Goal: Task Accomplishment & Management: Complete application form

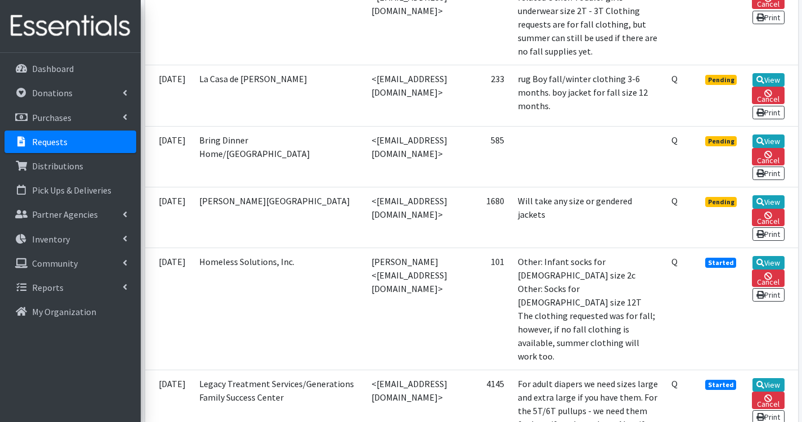
scroll to position [563, 0]
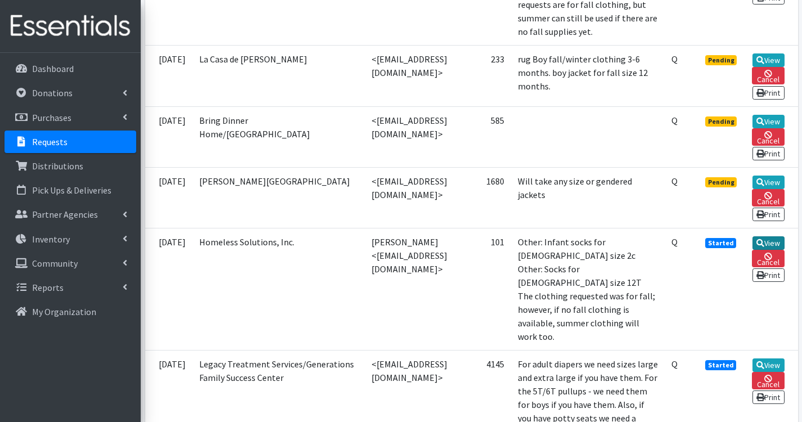
click at [779, 250] on link "View" at bounding box center [769, 243] width 32 height 14
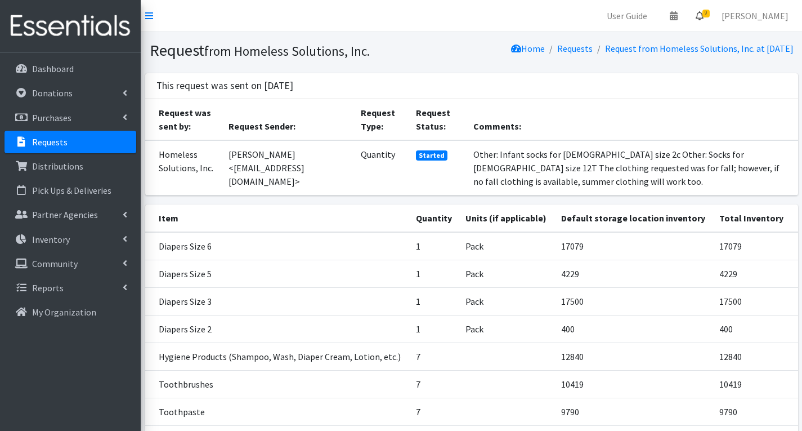
click at [710, 11] on span "9" at bounding box center [705, 14] width 7 height 8
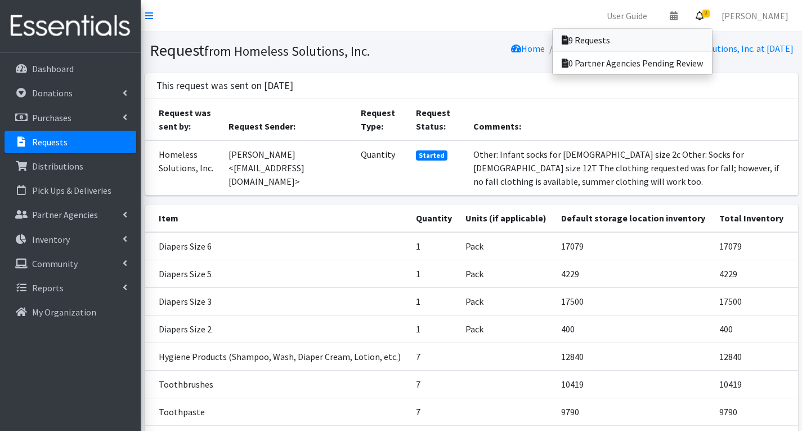
click at [687, 44] on link "9 Requests" at bounding box center [632, 40] width 159 height 23
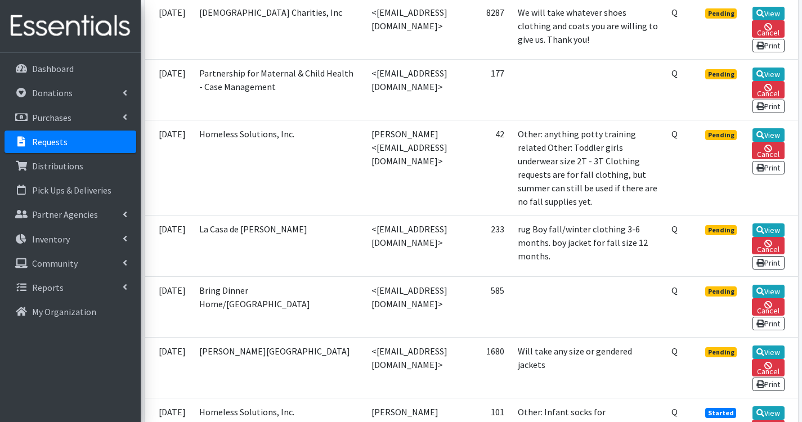
scroll to position [394, 0]
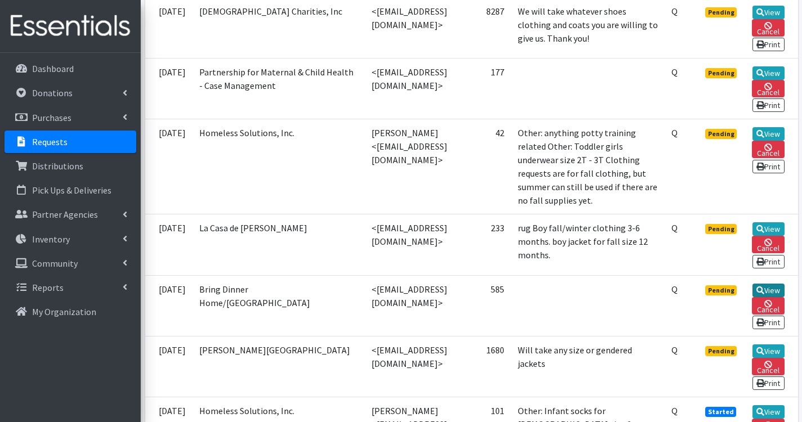
click at [764, 294] on icon at bounding box center [760, 290] width 8 height 8
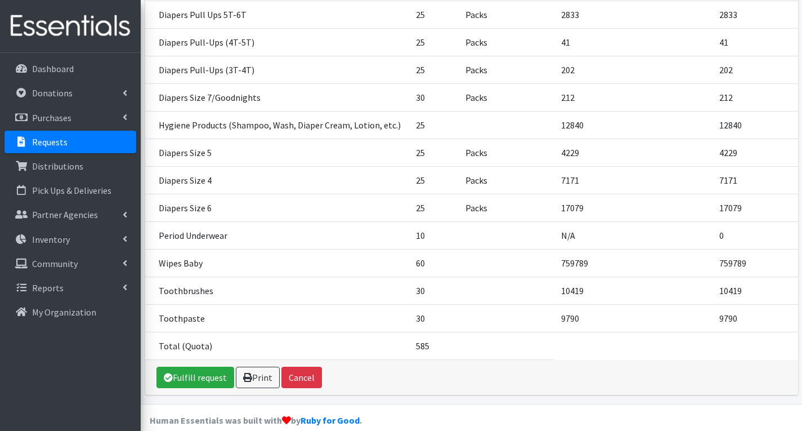
scroll to position [247, 0]
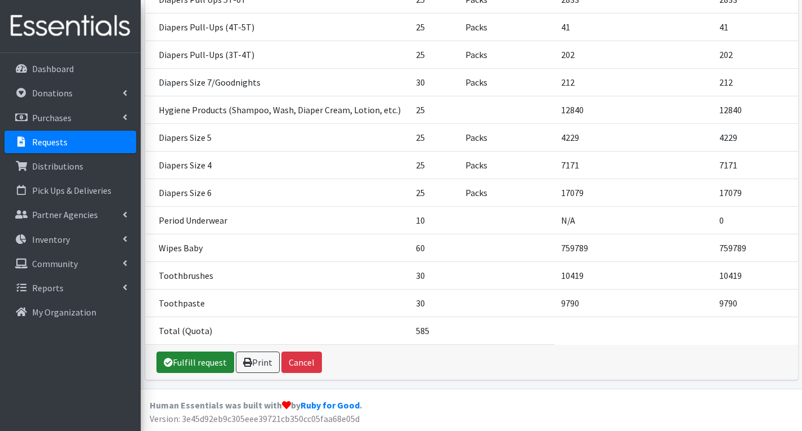
click at [204, 361] on link "Fulfill request" at bounding box center [195, 361] width 78 height 21
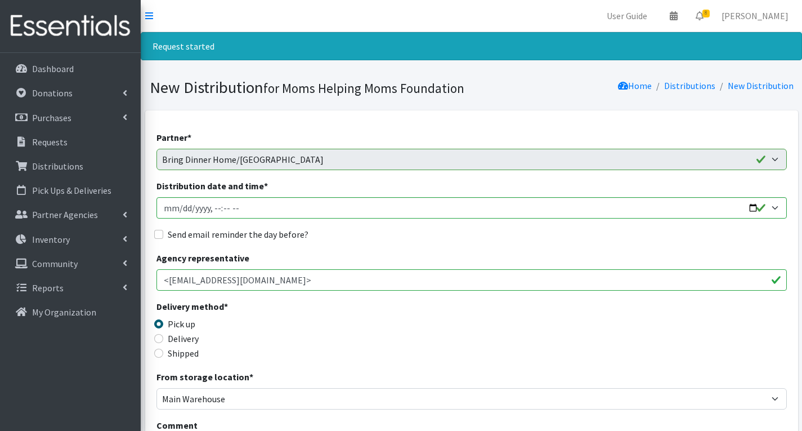
scroll to position [450, 0]
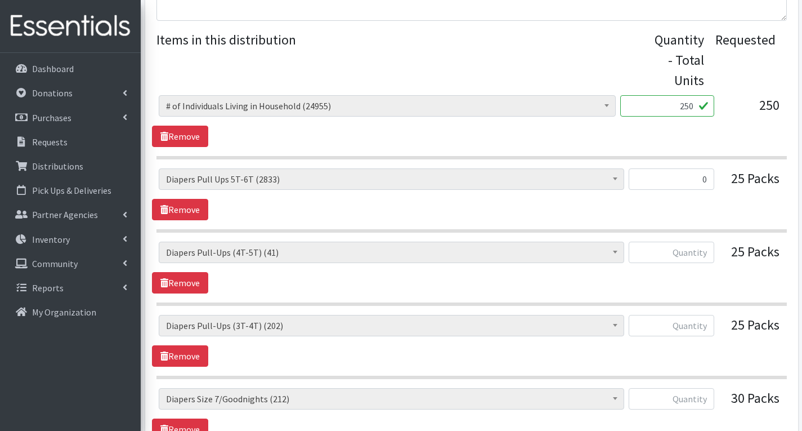
type input "0"
click at [707, 253] on input "text" at bounding box center [672, 251] width 86 height 21
type input "0"
click at [703, 327] on input "text" at bounding box center [672, 325] width 86 height 21
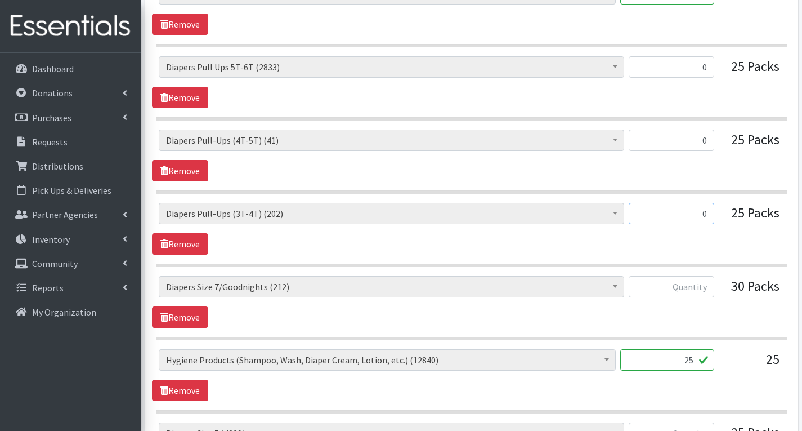
scroll to position [563, 0]
type input "0"
click at [709, 286] on input "text" at bounding box center [672, 285] width 86 height 21
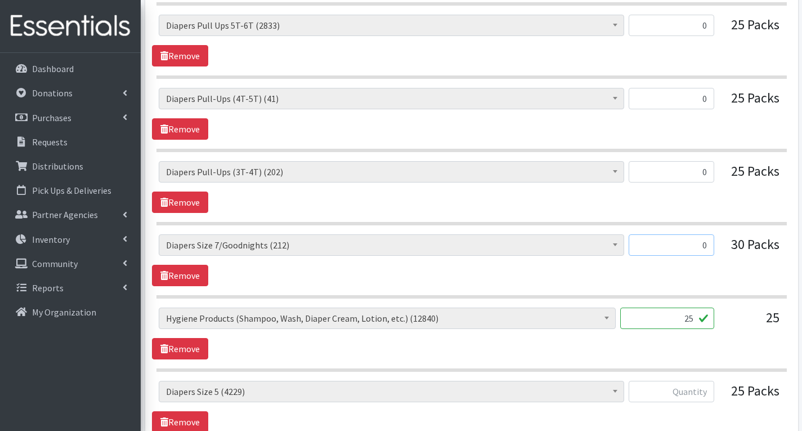
scroll to position [732, 0]
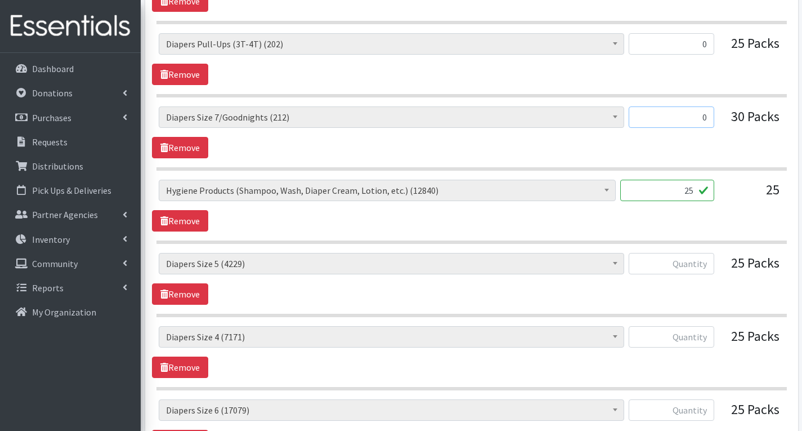
type input "0"
click at [696, 193] on input "25" at bounding box center [667, 190] width 94 height 21
type input "2"
type input "0"
click at [702, 263] on input "text" at bounding box center [672, 263] width 86 height 21
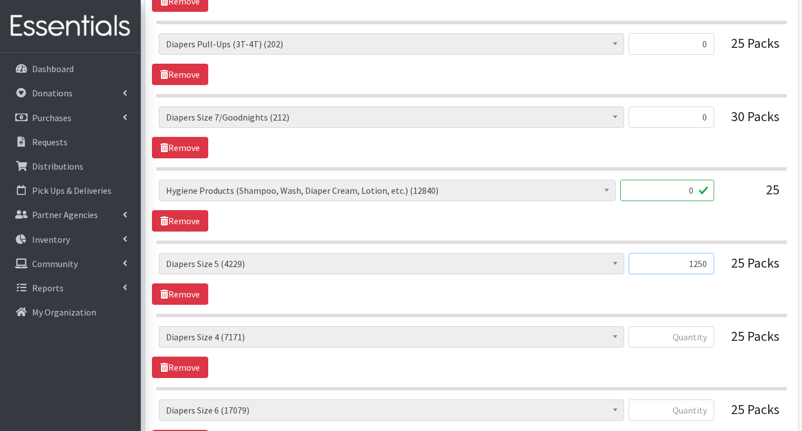
type input "1250"
click at [706, 339] on input "text" at bounding box center [672, 336] width 86 height 21
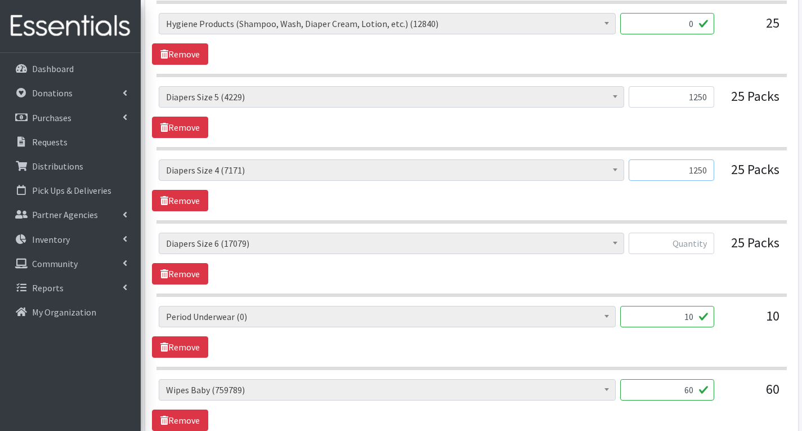
scroll to position [901, 0]
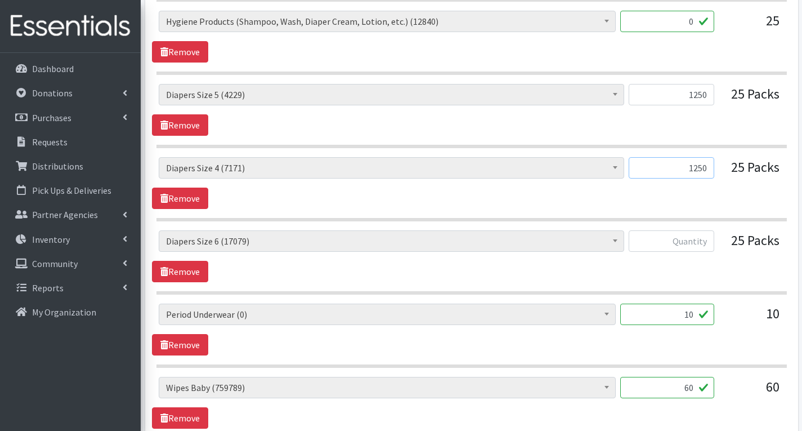
type input "1250"
click at [714, 241] on input "text" at bounding box center [672, 240] width 86 height 21
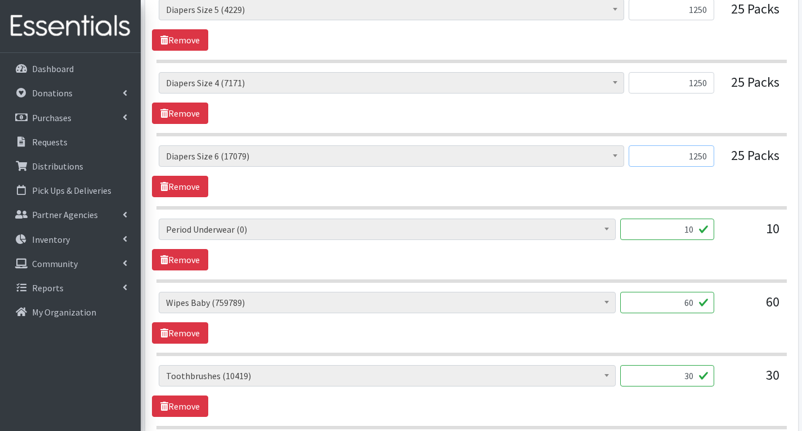
scroll to position [1013, 0]
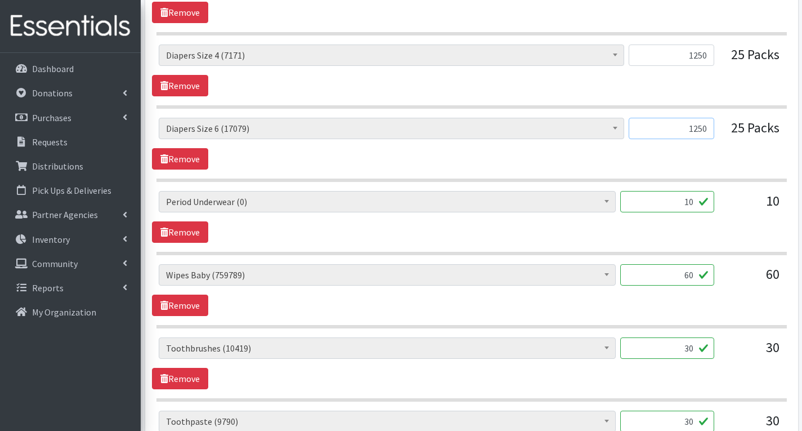
type input "1250"
click at [689, 199] on input "10" at bounding box center [667, 201] width 94 height 21
type input "0"
click at [698, 279] on input "60" at bounding box center [667, 274] width 94 height 21
type input "6"
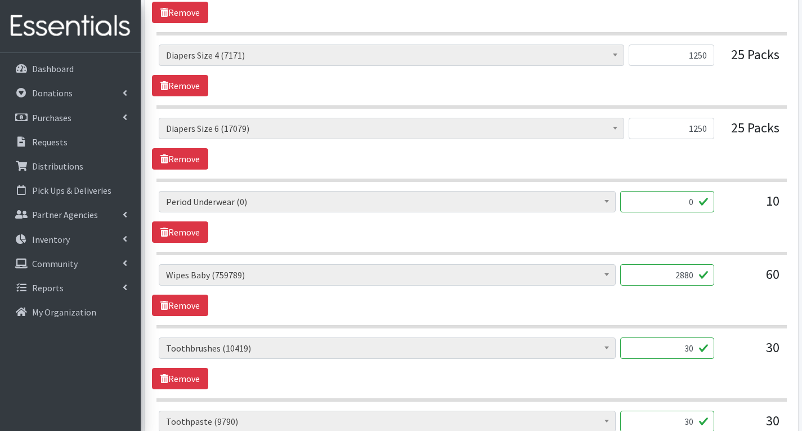
type input "2880"
click at [688, 306] on div "# of Children this order will serve (74715) # of Individuals Living in Househol…" at bounding box center [471, 290] width 639 height 52
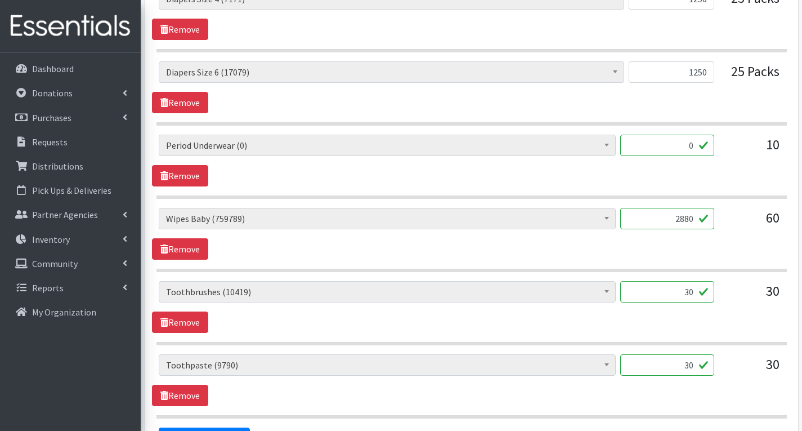
scroll to position [1126, 0]
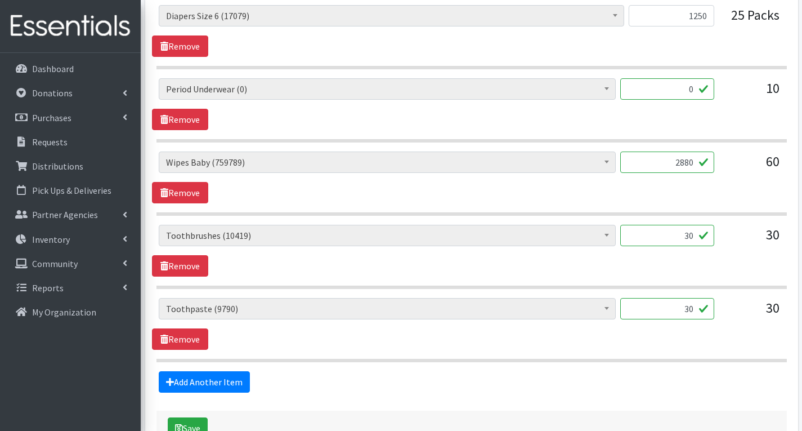
click at [699, 236] on input "30" at bounding box center [667, 235] width 94 height 21
type input "3"
type input "4"
type input "76"
click at [723, 260] on div "# of Children this order will serve (74715) # of Individuals Living in Househol…" at bounding box center [471, 251] width 639 height 52
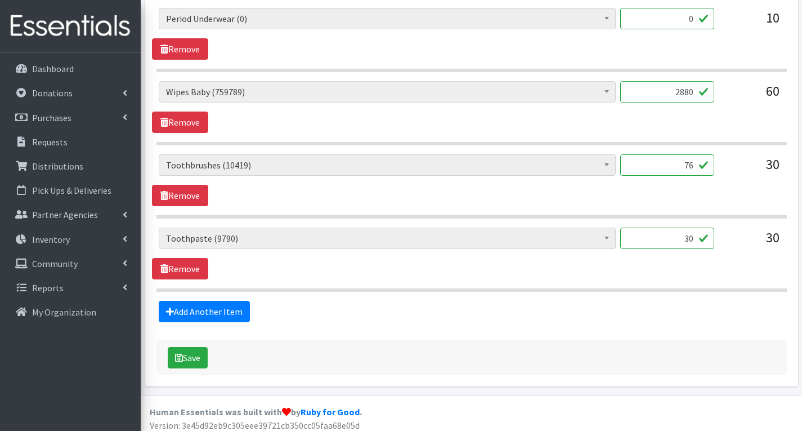
scroll to position [1203, 0]
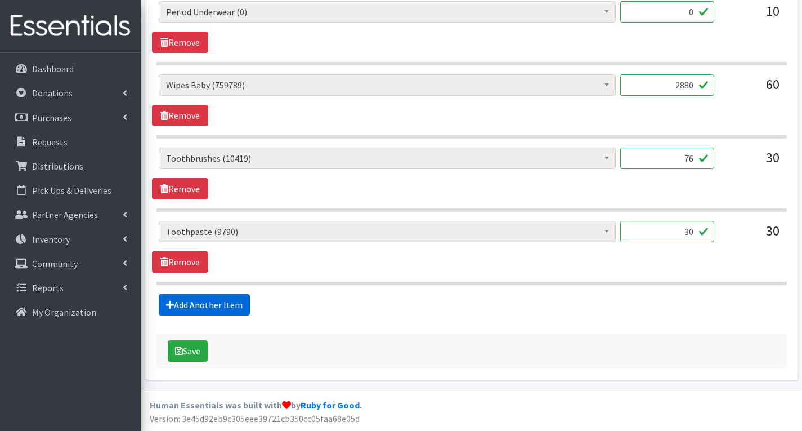
click at [217, 303] on link "Add Another Item" at bounding box center [204, 304] width 91 height 21
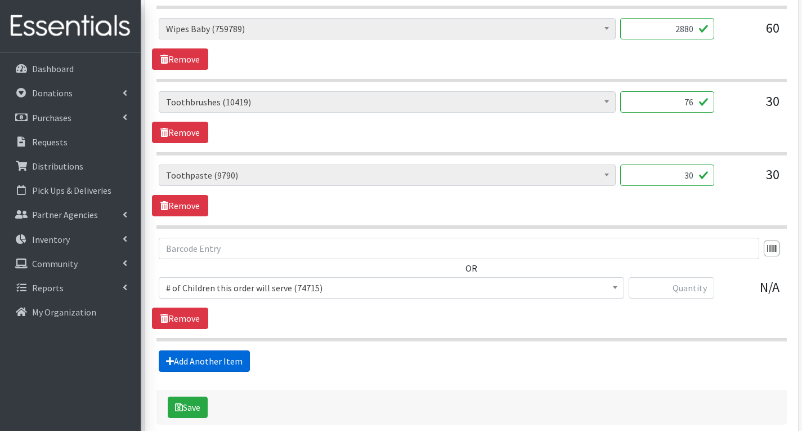
scroll to position [1315, 0]
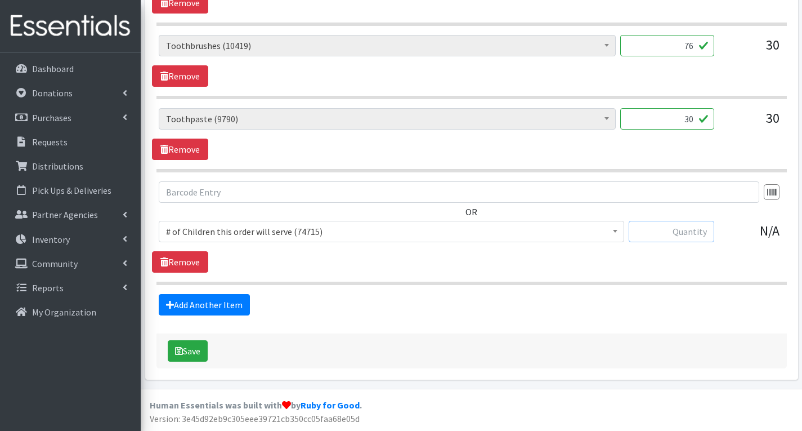
click at [686, 238] on input "text" at bounding box center [672, 231] width 86 height 21
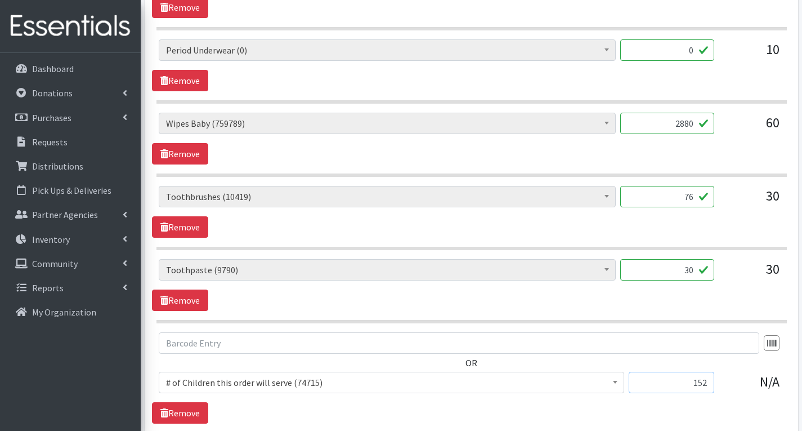
scroll to position [1147, 0]
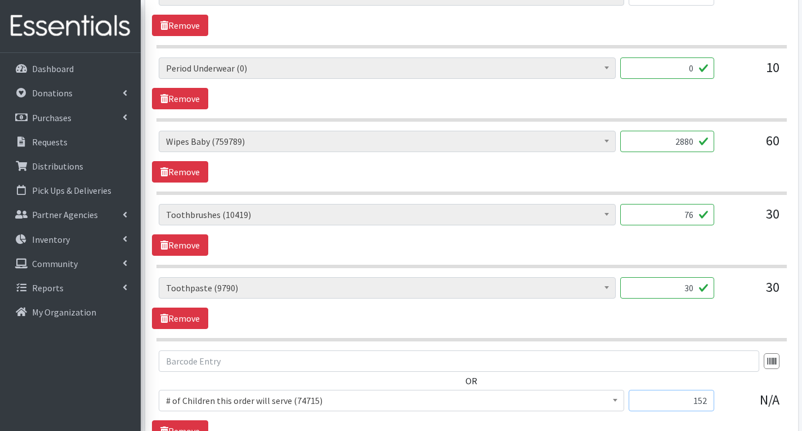
type input "152"
click at [691, 294] on input "30" at bounding box center [667, 287] width 94 height 21
type input "0"
click at [179, 315] on link "Remove" at bounding box center [180, 317] width 56 height 21
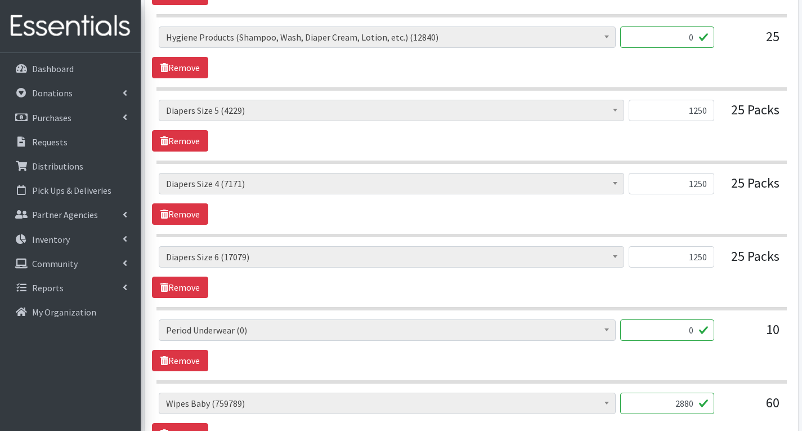
scroll to position [865, 0]
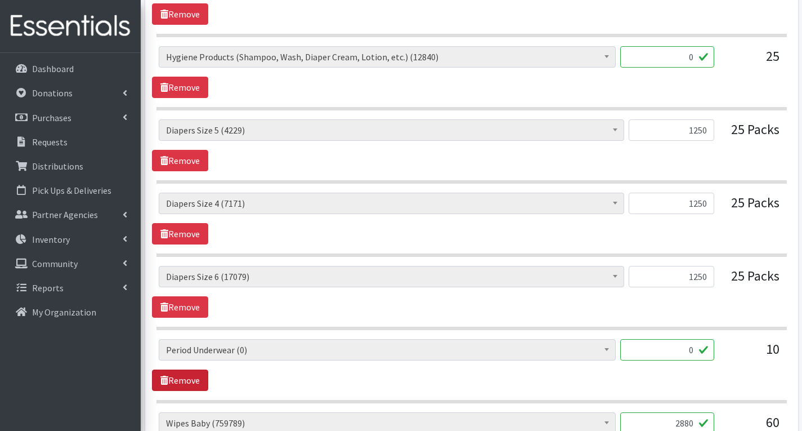
click at [180, 377] on link "Remove" at bounding box center [180, 379] width 56 height 21
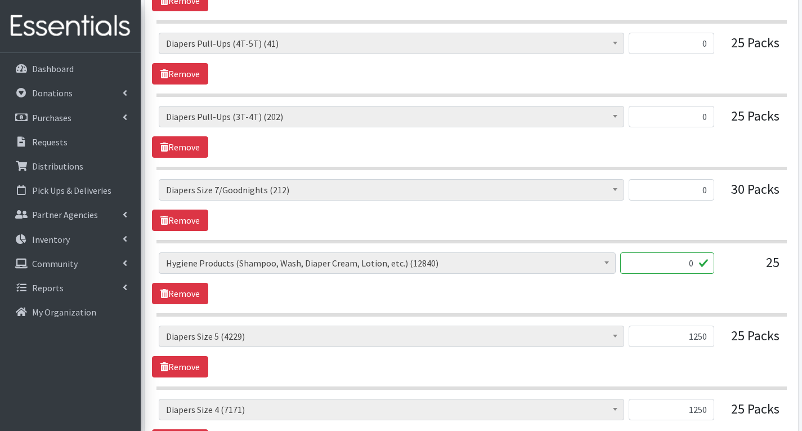
scroll to position [640, 0]
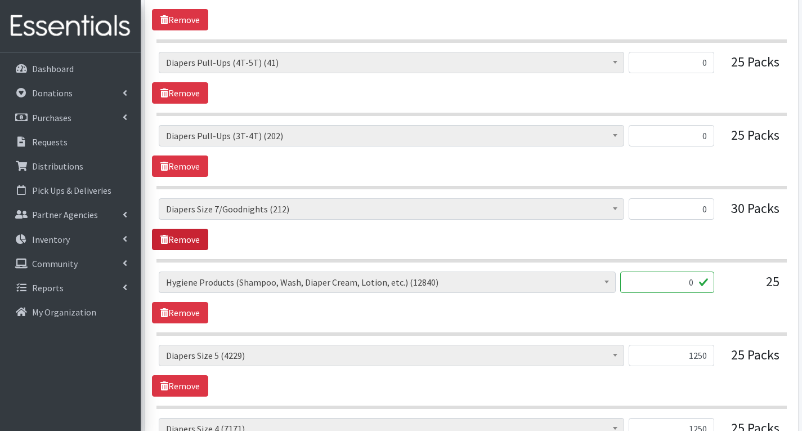
click at [183, 241] on link "Remove" at bounding box center [180, 239] width 56 height 21
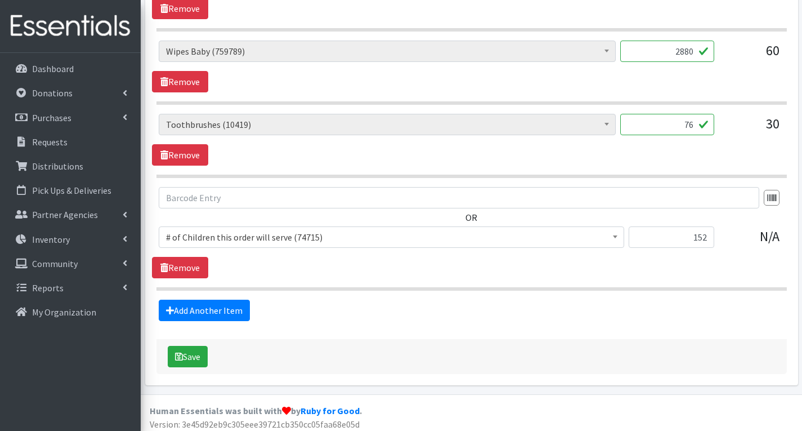
scroll to position [1096, 0]
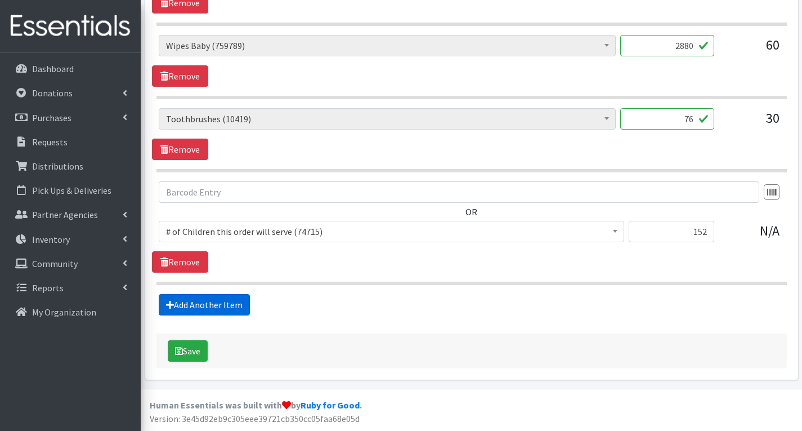
click at [230, 310] on link "Add Another Item" at bounding box center [204, 304] width 91 height 21
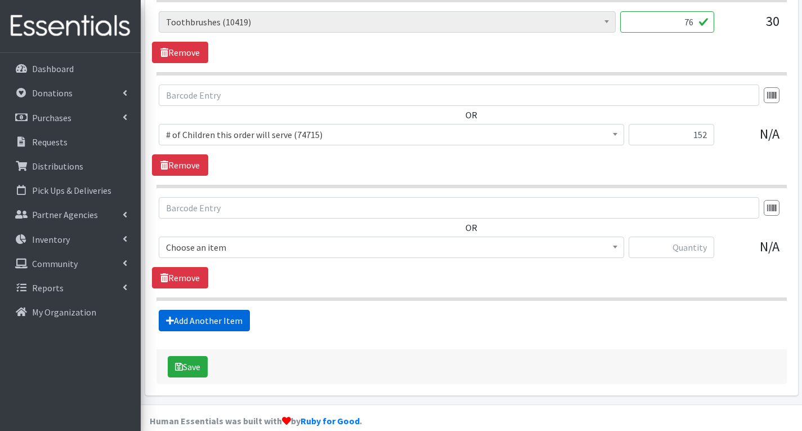
scroll to position [1208, 0]
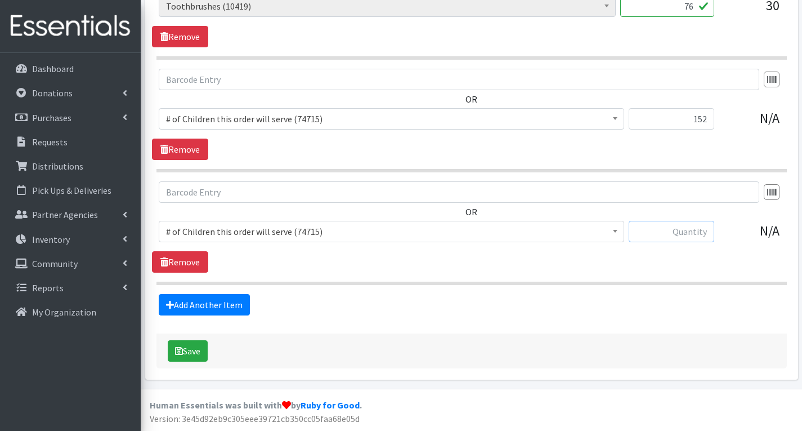
click at [691, 234] on input "text" at bounding box center [672, 231] width 86 height 21
type input "130"
click at [508, 233] on span "# of Children this order will serve (74715)" at bounding box center [391, 231] width 451 height 16
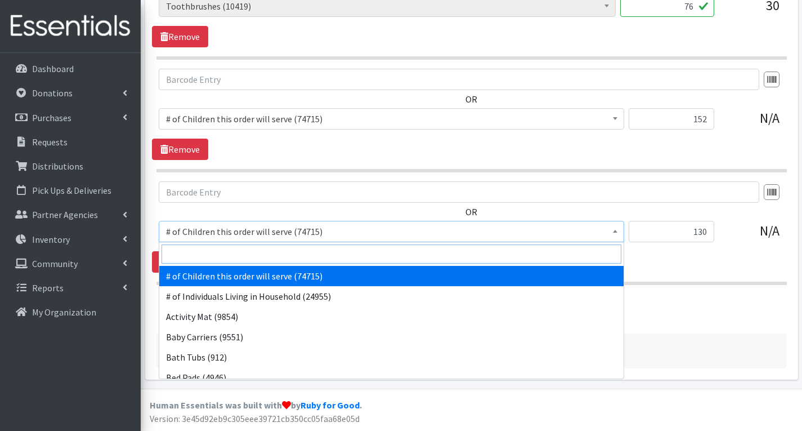
click at [375, 250] on input "search" at bounding box center [392, 253] width 460 height 19
type input "s"
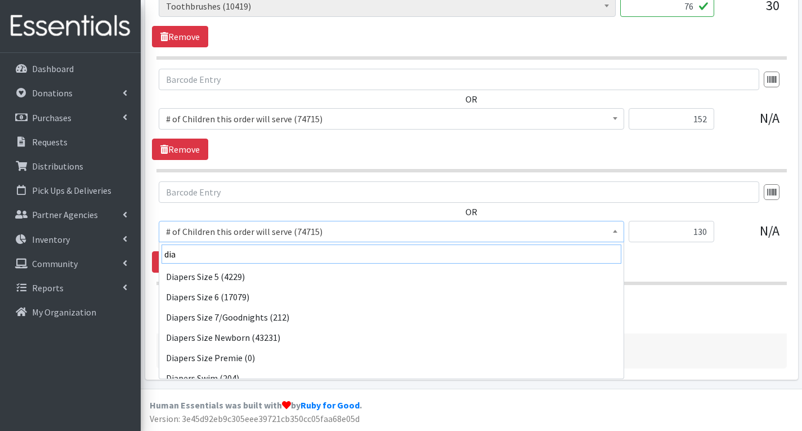
scroll to position [225, 0]
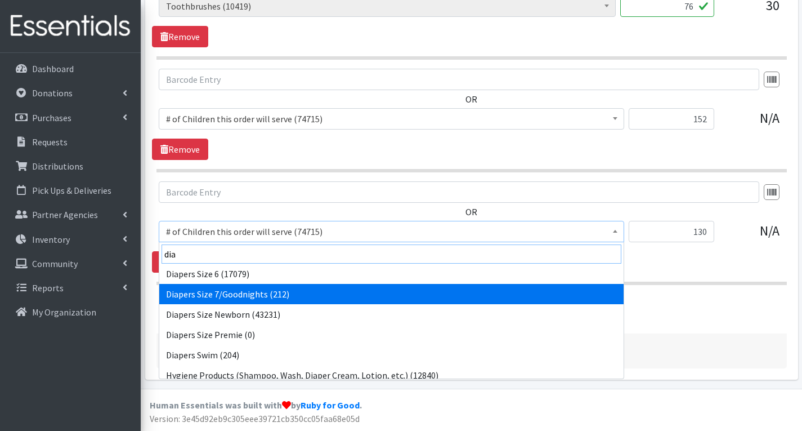
type input "dia"
select select "1970"
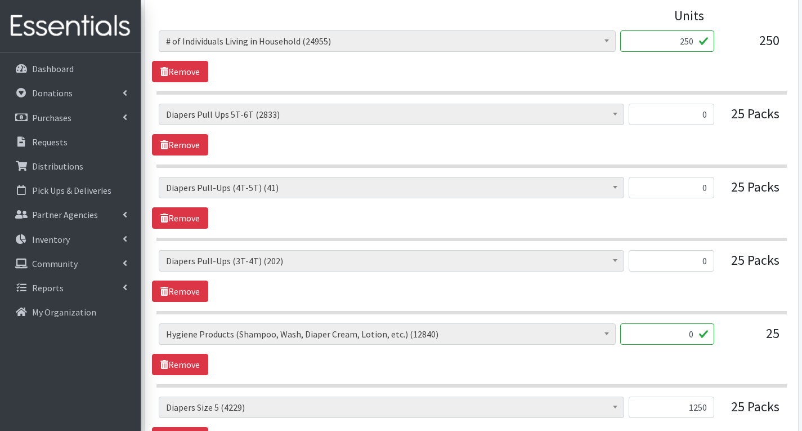
scroll to position [533, 0]
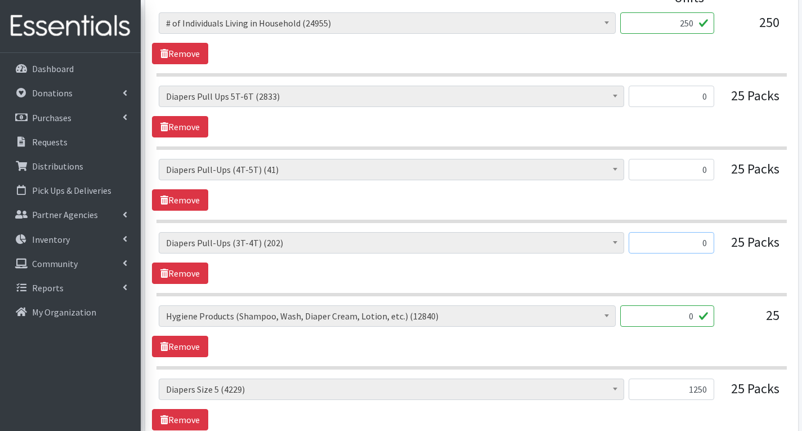
click at [713, 244] on input "0" at bounding box center [672, 242] width 86 height 21
type input "151"
click at [710, 168] on input "0" at bounding box center [672, 169] width 86 height 21
type input "25"
click at [739, 203] on div "# of Children this order will serve (74715) # of Individuals Living in Househol…" at bounding box center [471, 185] width 639 height 52
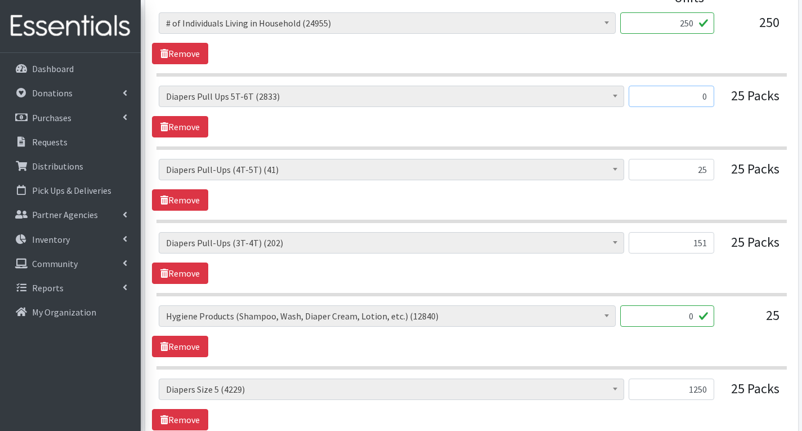
click at [709, 97] on input "0" at bounding box center [672, 96] width 86 height 21
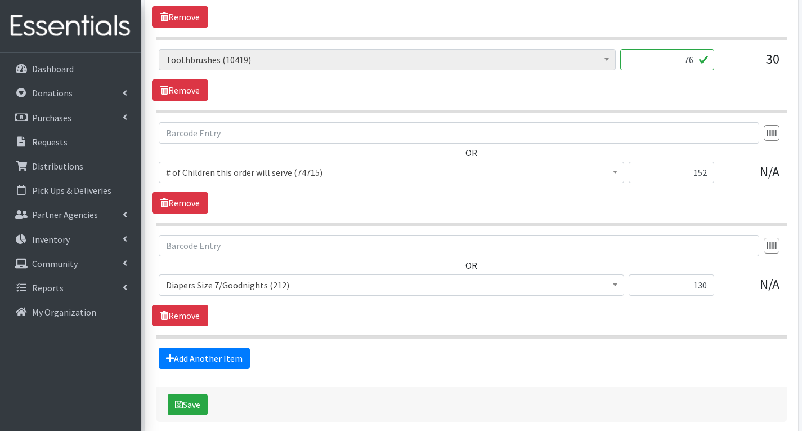
scroll to position [1208, 0]
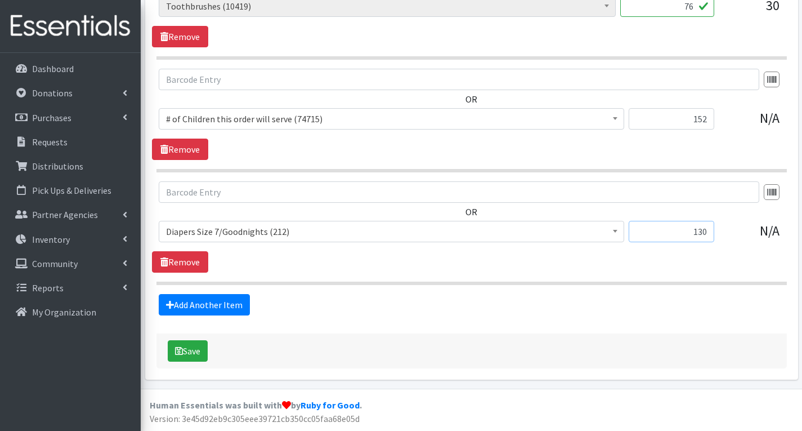
click at [710, 235] on input "130" at bounding box center [672, 231] width 86 height 21
type input "1"
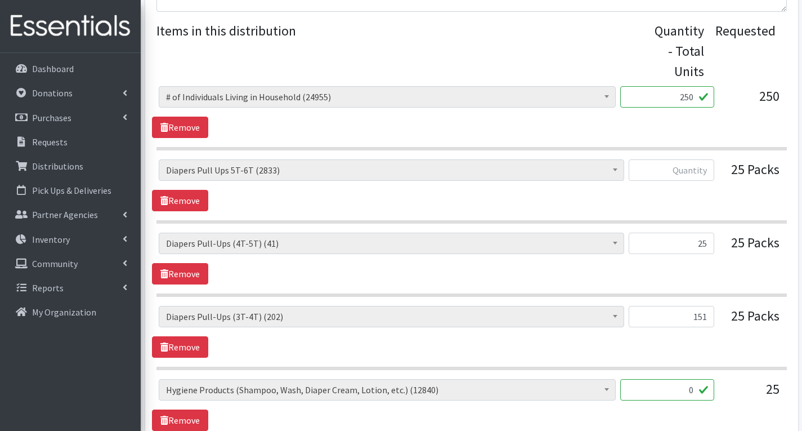
scroll to position [308, 0]
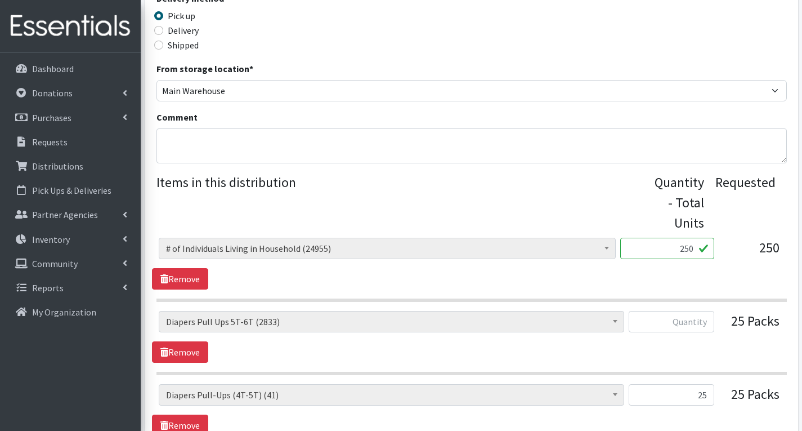
type input "88"
click at [708, 328] on input "text" at bounding box center [672, 321] width 86 height 21
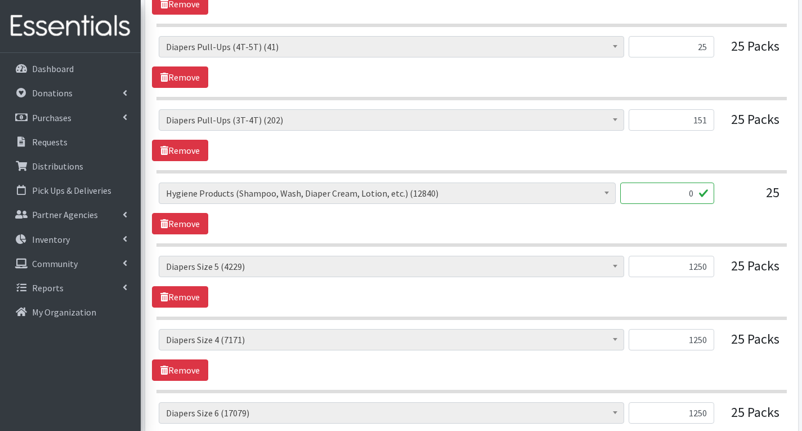
scroll to position [702, 0]
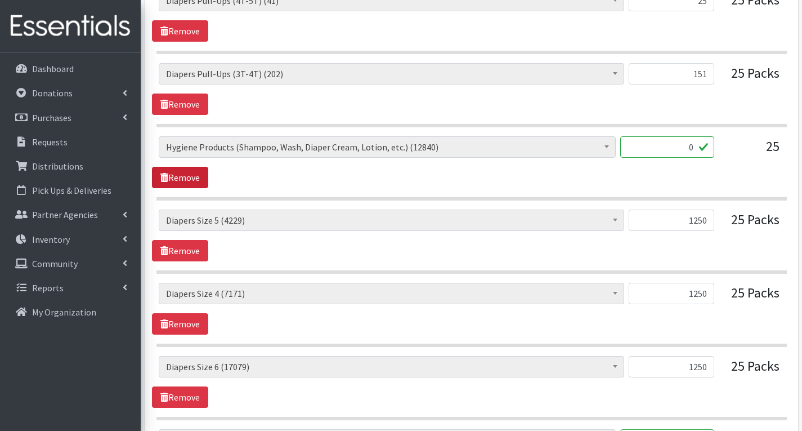
type input "42"
click at [191, 176] on link "Remove" at bounding box center [180, 177] width 56 height 21
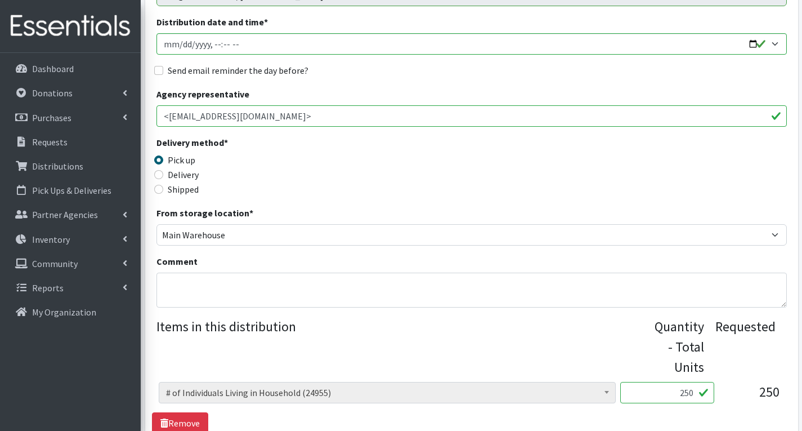
scroll to position [169, 0]
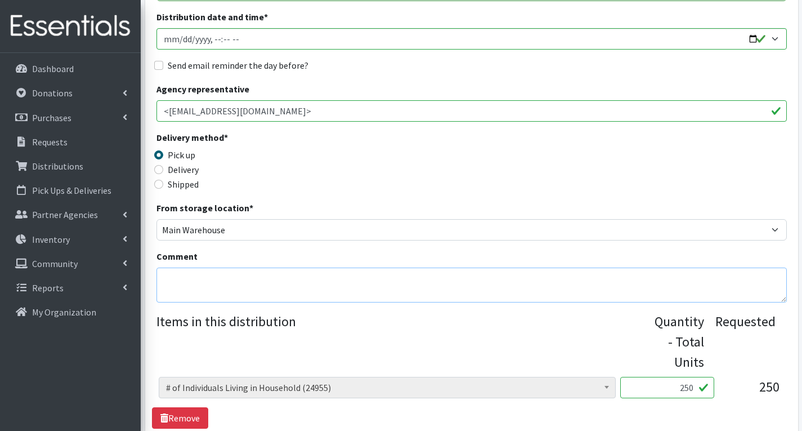
click at [191, 277] on textarea "Comment" at bounding box center [471, 284] width 630 height 35
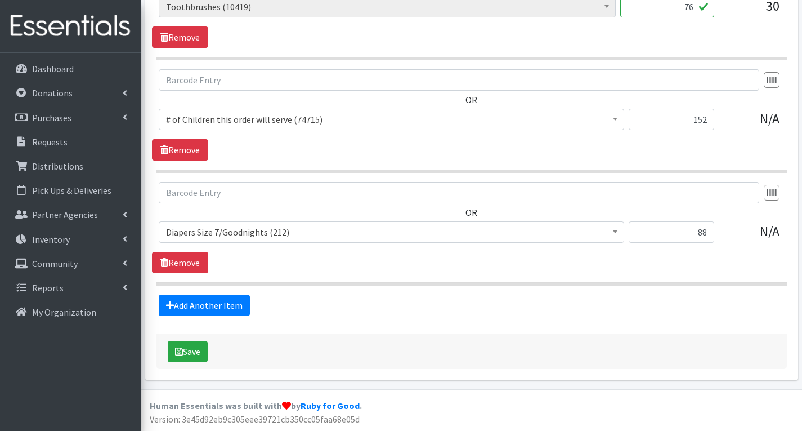
scroll to position [1135, 0]
type textarea "MHM- Sorry, we could not fulfill your order exactly as requested due to the una…"
click at [197, 354] on button "Save" at bounding box center [188, 350] width 40 height 21
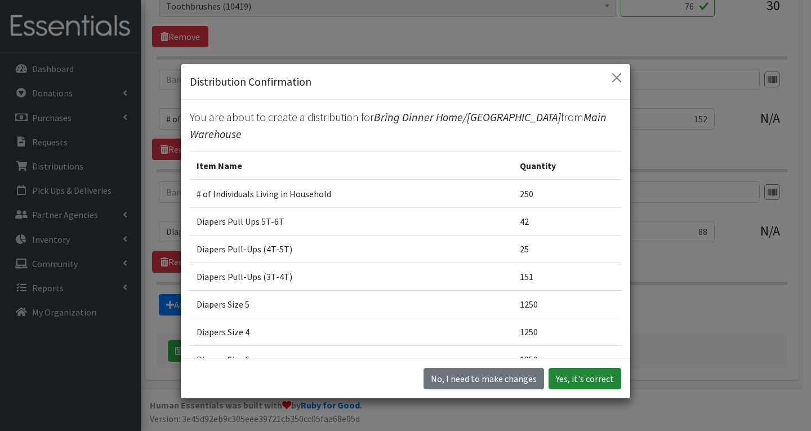
click at [589, 378] on button "Yes, it's correct" at bounding box center [584, 378] width 73 height 21
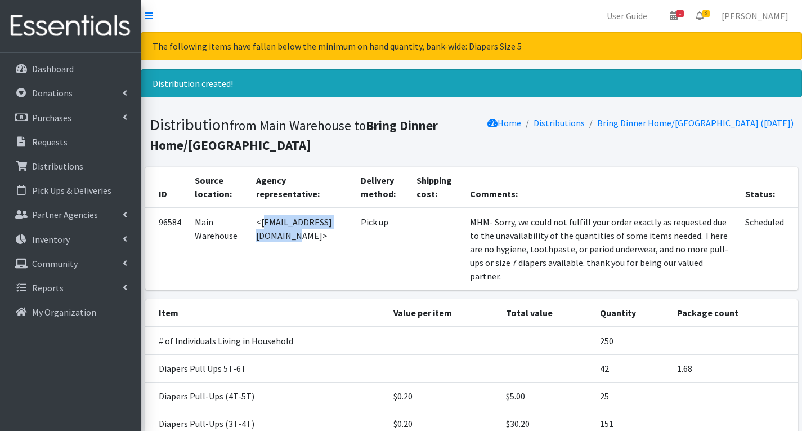
drag, startPoint x: 259, startPoint y: 222, endPoint x: 348, endPoint y: 226, distance: 89.0
click at [350, 229] on td "<cholliday@nps.k12.nj.us>" at bounding box center [301, 249] width 105 height 82
copy td "cholliday@nps.k12.nj.us"
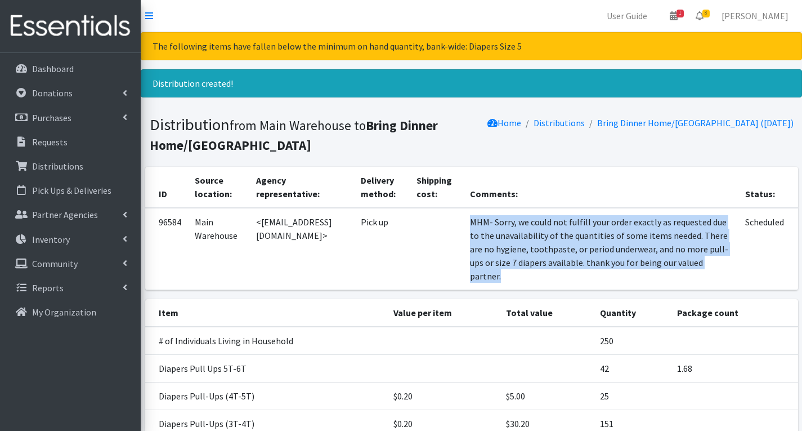
drag, startPoint x: 478, startPoint y: 221, endPoint x: 515, endPoint y: 285, distance: 73.9
click at [515, 285] on td "MHM- Sorry, we could not fulfill your order exactly as requested due to the una…" at bounding box center [600, 249] width 275 height 82
copy td "MHM- Sorry, we could not fulfill your order exactly as requested due to the una…"
click at [710, 13] on span "8" at bounding box center [705, 14] width 7 height 8
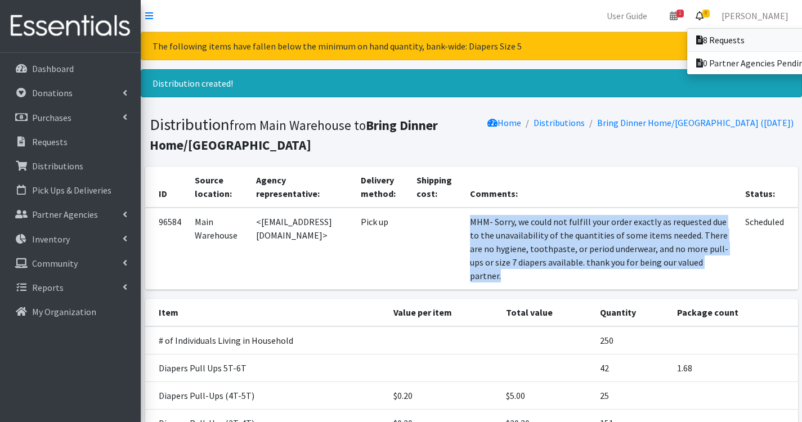
click at [748, 38] on link "8 Requests" at bounding box center [765, 40] width 156 height 23
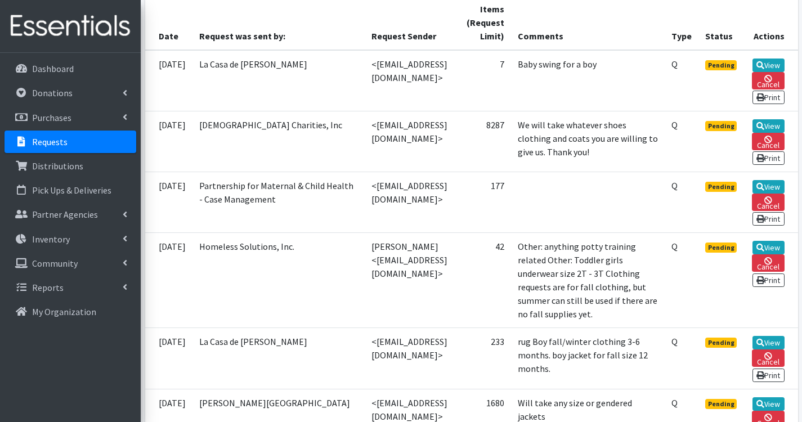
scroll to position [281, 0]
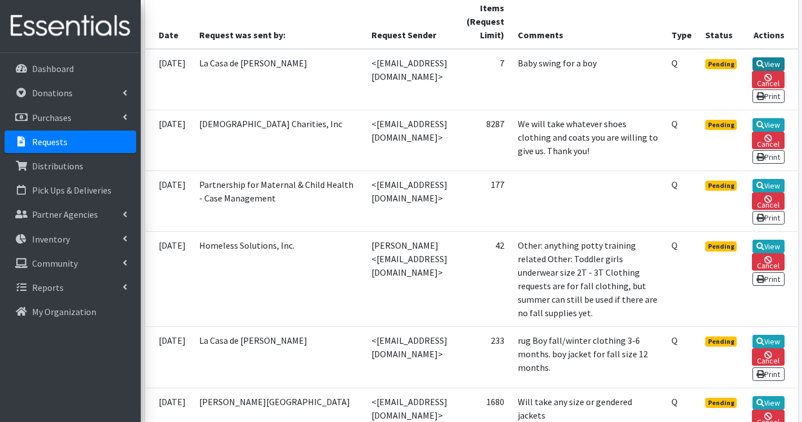
click at [784, 63] on link "View" at bounding box center [769, 64] width 32 height 14
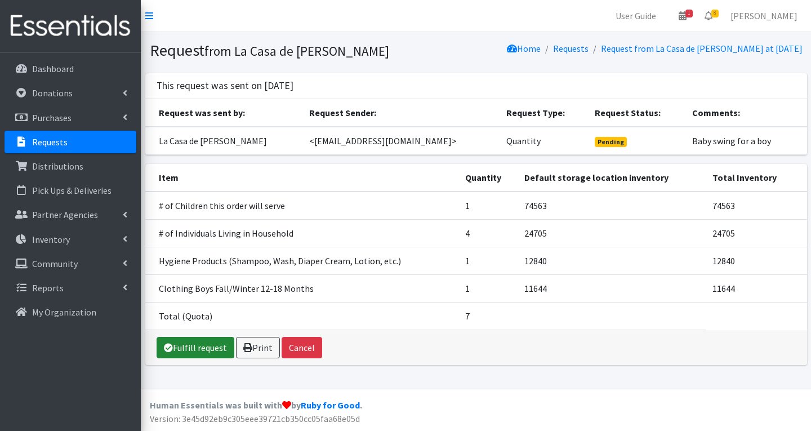
click at [191, 343] on link "Fulfill request" at bounding box center [195, 347] width 78 height 21
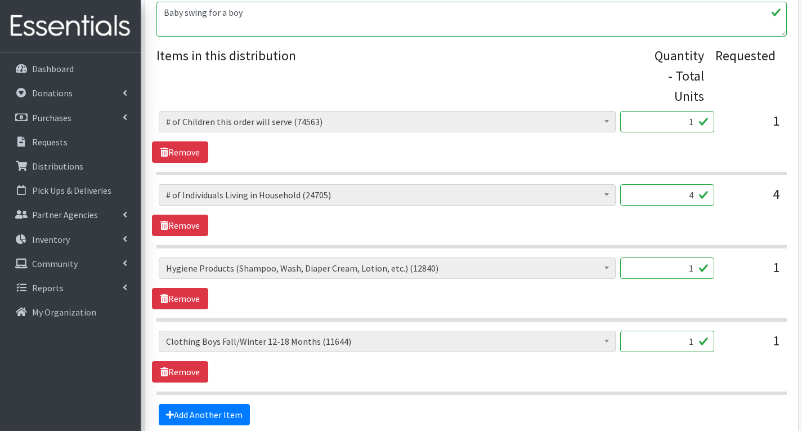
scroll to position [507, 0]
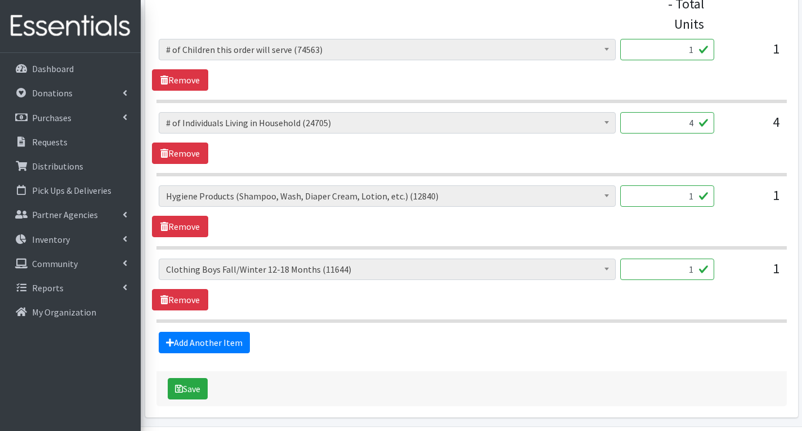
click at [694, 200] on input "1" at bounding box center [667, 195] width 94 height 21
type input "2"
click at [446, 309] on div "# of Children this order will serve (74563) # of Individuals Living in Househol…" at bounding box center [471, 284] width 639 height 52
click at [695, 272] on input "1" at bounding box center [667, 268] width 94 height 21
type input "40"
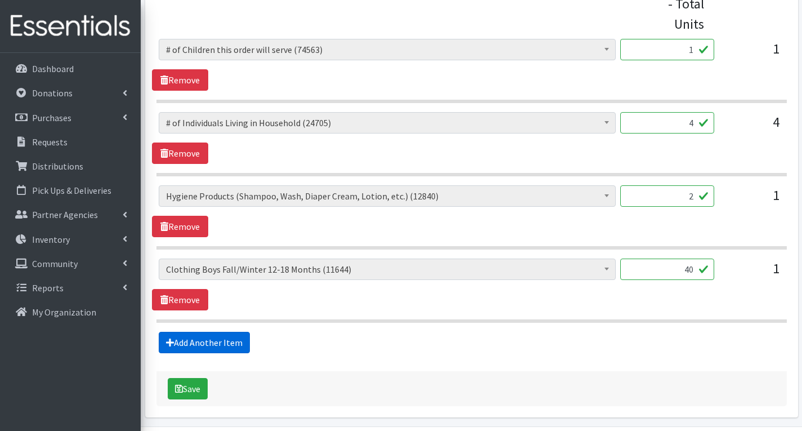
click at [231, 345] on link "Add Another Item" at bounding box center [204, 342] width 91 height 21
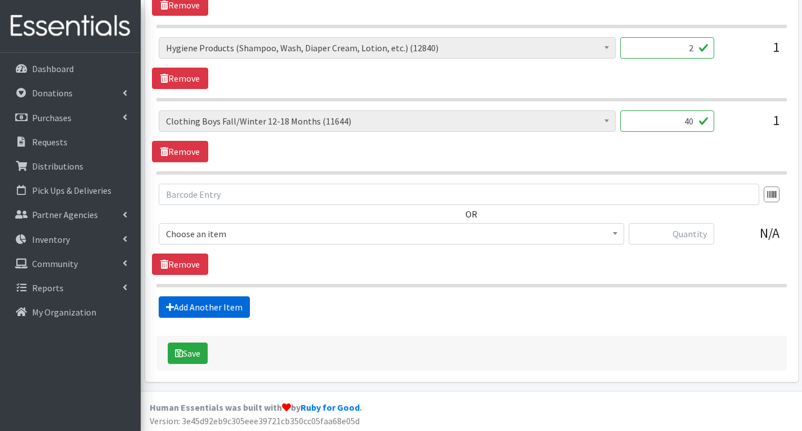
scroll to position [657, 0]
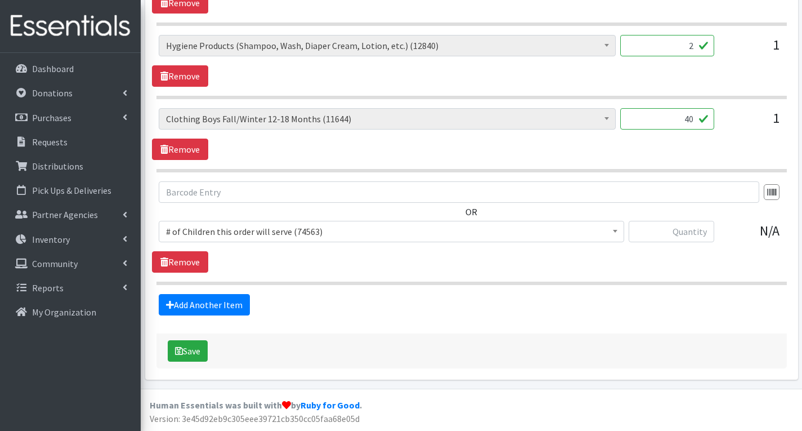
click at [377, 236] on span "# of Children this order will serve (74563)" at bounding box center [391, 231] width 451 height 16
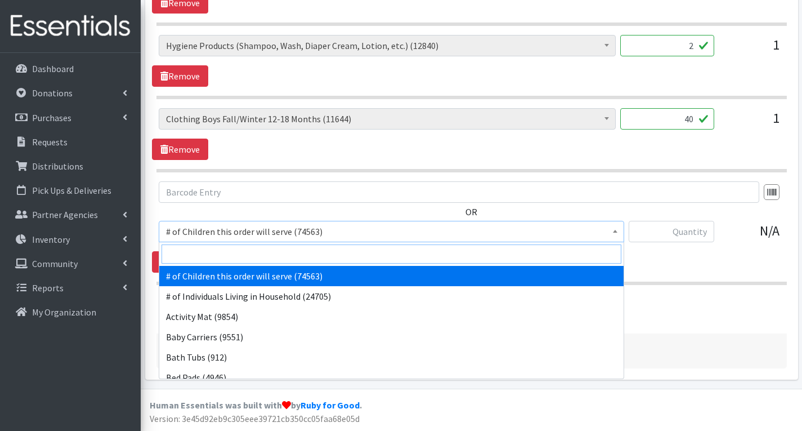
click at [261, 252] on input "search" at bounding box center [392, 253] width 460 height 19
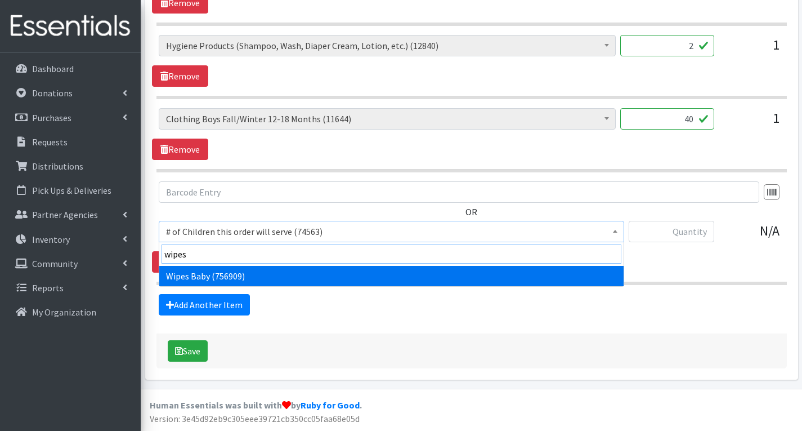
type input "wipes"
select select "1929"
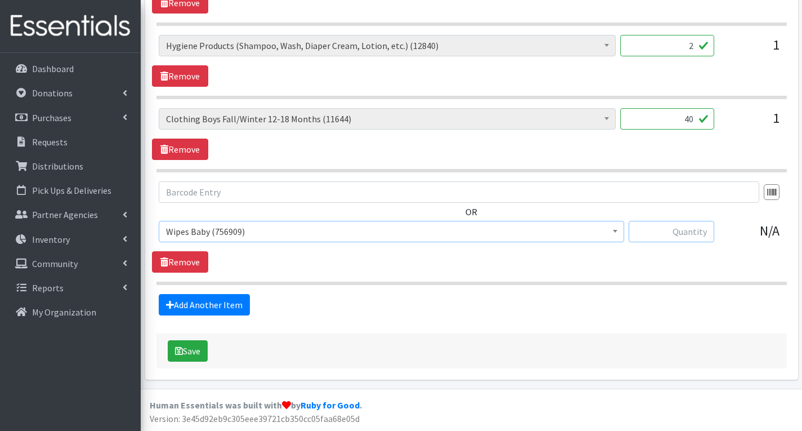
click at [676, 233] on input "text" at bounding box center [672, 231] width 86 height 21
type input "72"
click at [229, 306] on link "Add Another Item" at bounding box center [204, 304] width 91 height 21
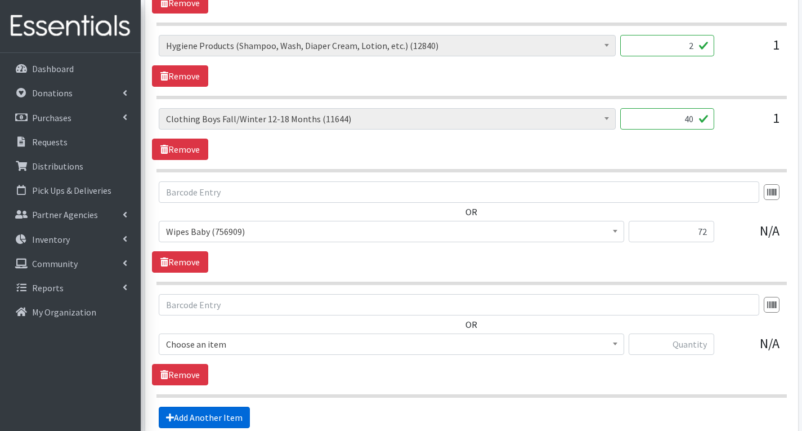
scroll to position [769, 0]
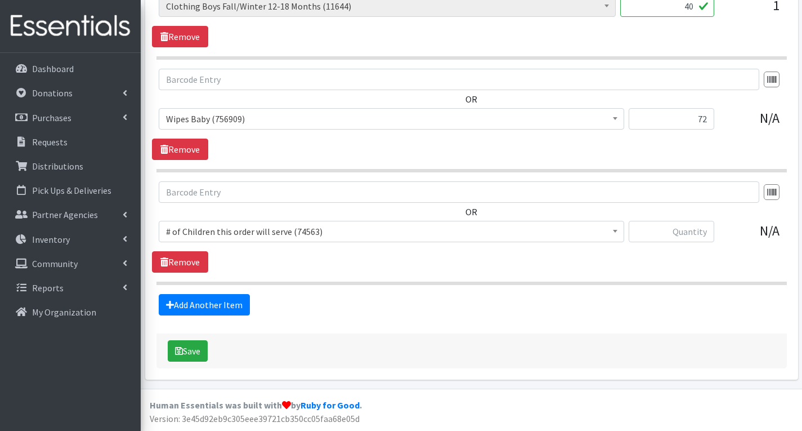
click at [335, 235] on span "# of Children this order will serve (74563)" at bounding box center [391, 231] width 451 height 16
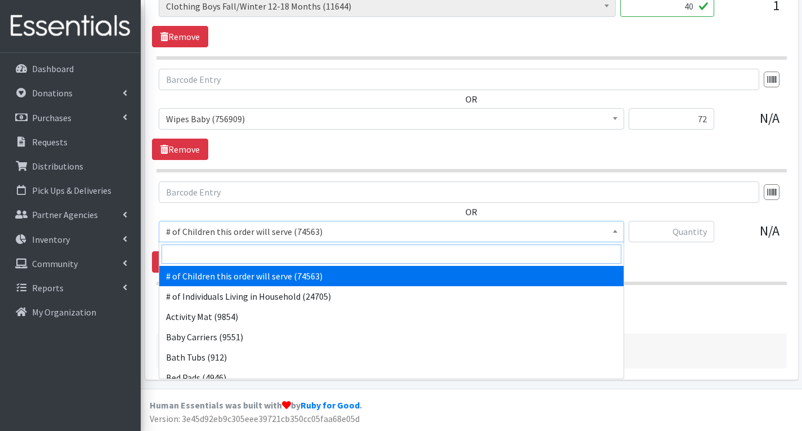
click at [326, 254] on input "search" at bounding box center [392, 253] width 460 height 19
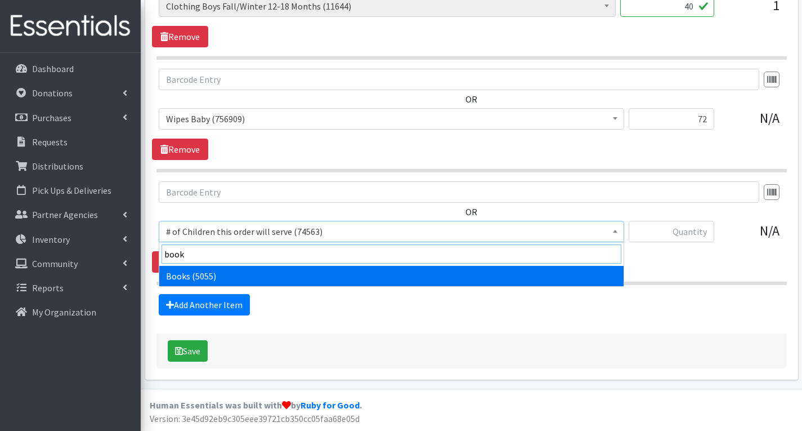
type input "book"
drag, startPoint x: 317, startPoint y: 273, endPoint x: 462, endPoint y: 262, distance: 145.1
select select "1947"
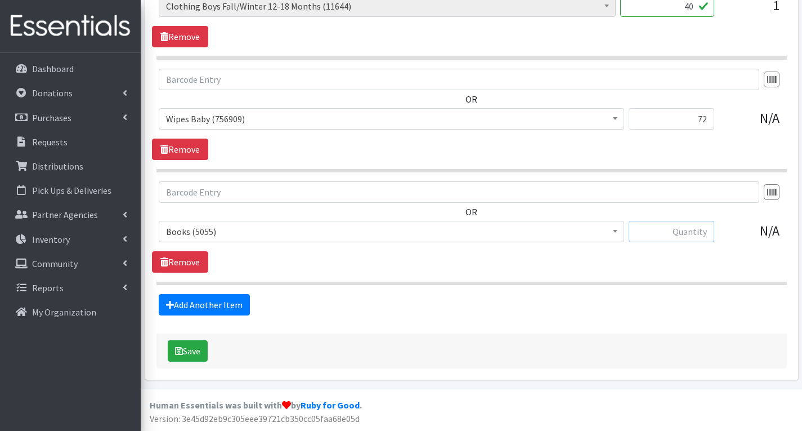
click at [697, 233] on input "text" at bounding box center [672, 231] width 86 height 21
type input "1"
click at [220, 298] on link "Add Another Item" at bounding box center [204, 304] width 91 height 21
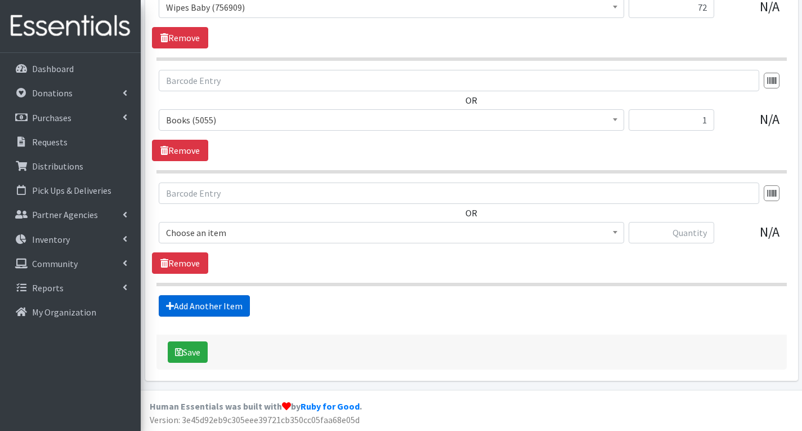
scroll to position [882, 0]
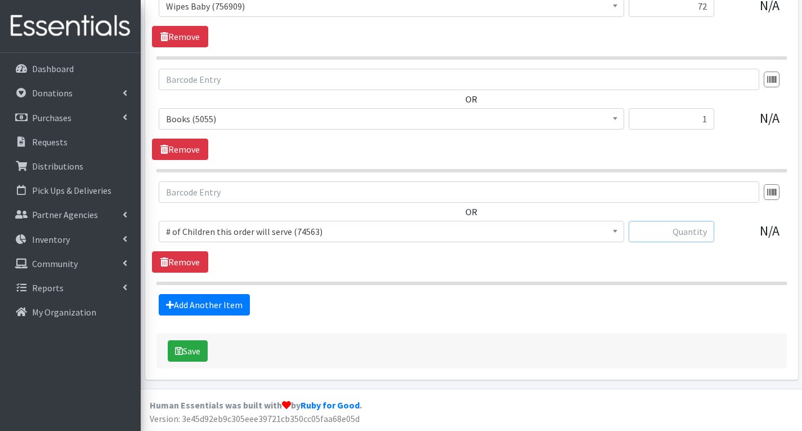
click at [686, 235] on input "text" at bounding box center [672, 231] width 86 height 21
type input "1"
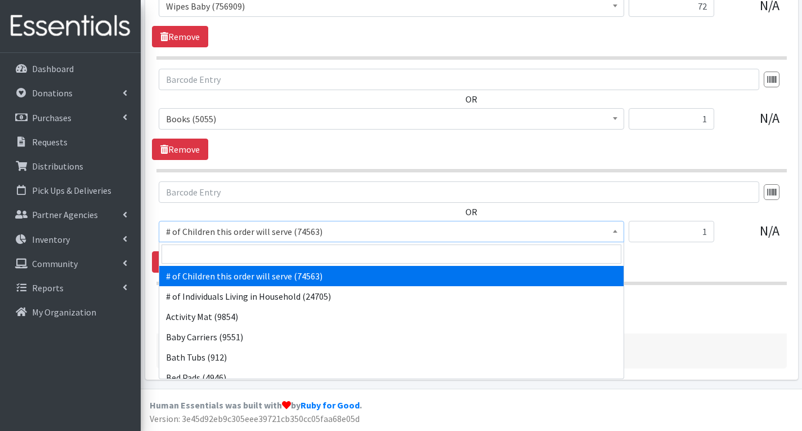
click at [459, 239] on span "# of Children this order will serve (74563)" at bounding box center [391, 231] width 451 height 16
click at [348, 258] on input "search" at bounding box center [392, 253] width 460 height 19
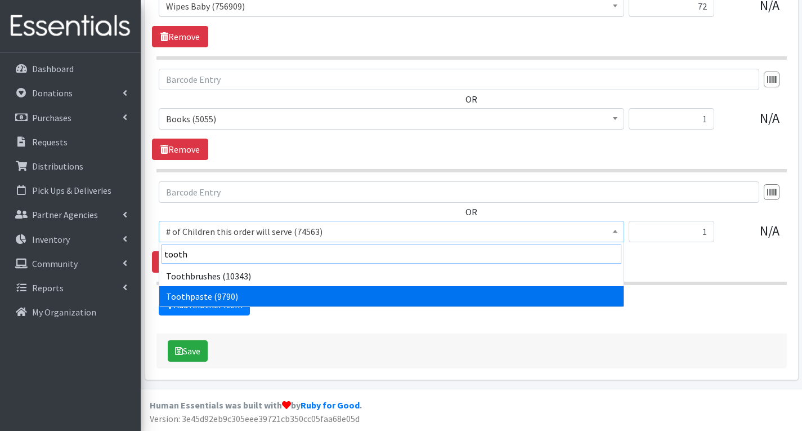
type input "tooth"
select select "1944"
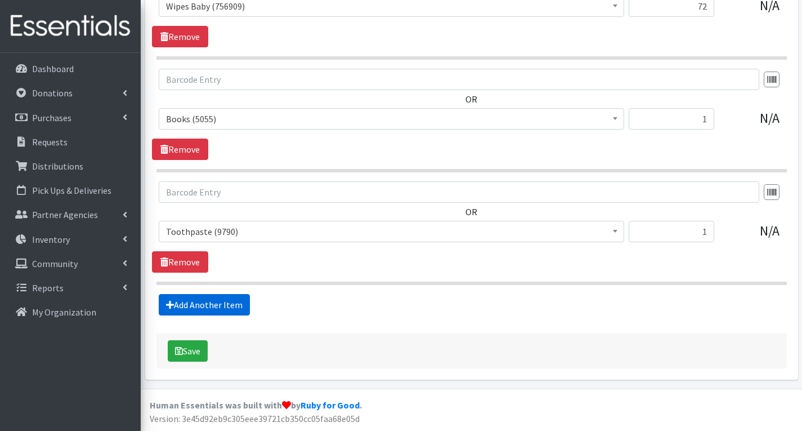
click at [218, 305] on link "Add Another Item" at bounding box center [204, 304] width 91 height 21
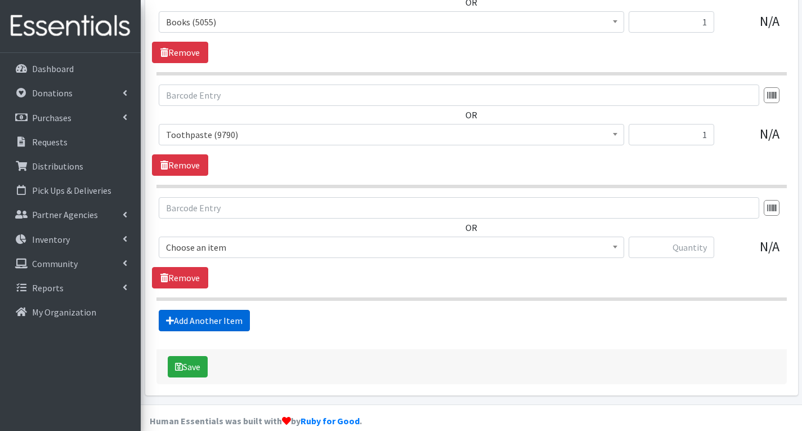
scroll to position [995, 0]
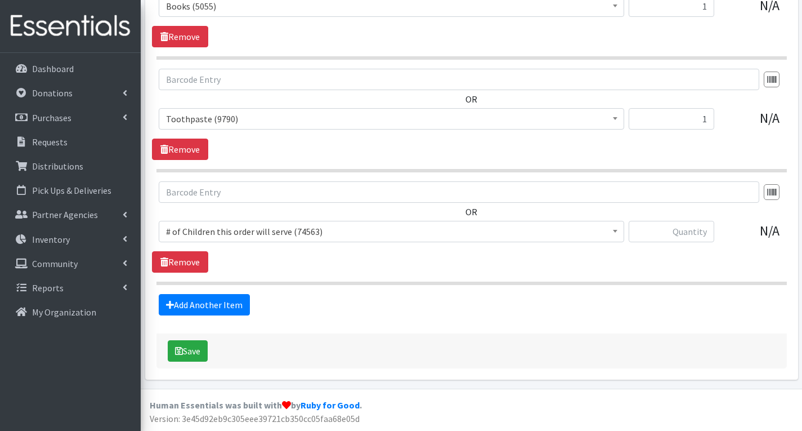
click at [353, 227] on span "# of Children this order will serve (74563)" at bounding box center [391, 231] width 451 height 16
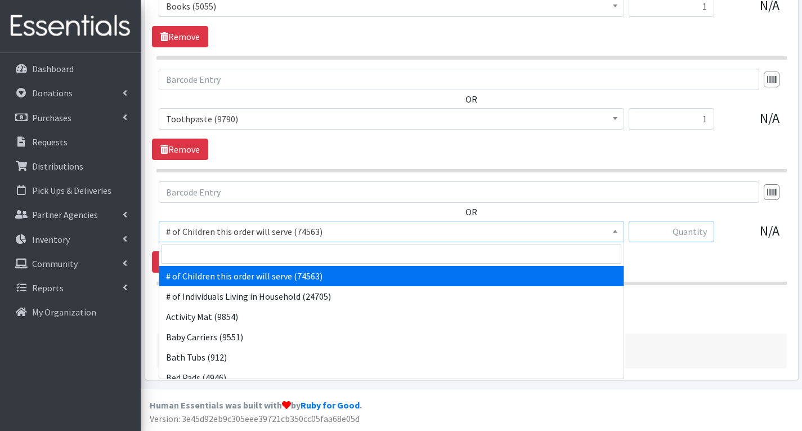
click at [708, 235] on input "text" at bounding box center [672, 231] width 86 height 21
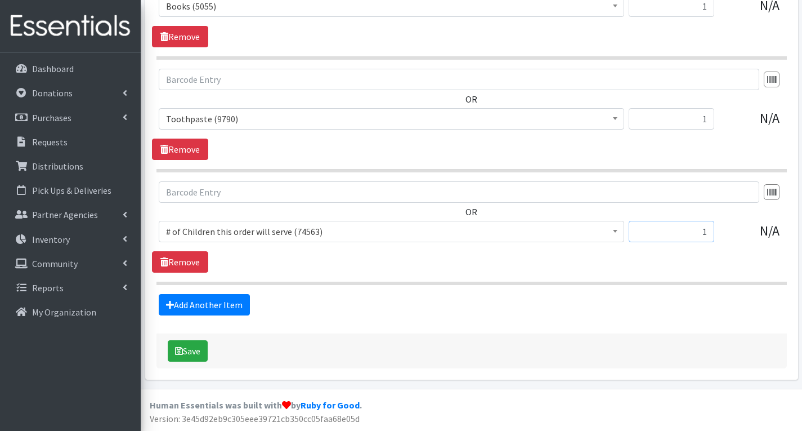
type input "1"
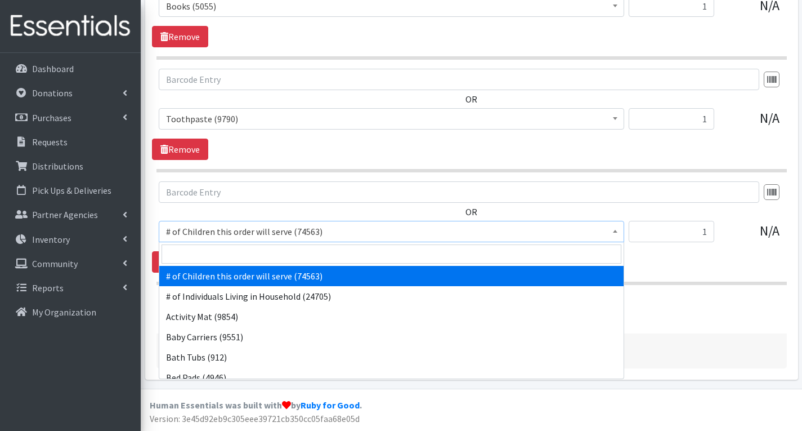
click at [512, 232] on span "# of Children this order will serve (74563)" at bounding box center [391, 231] width 451 height 16
click at [428, 262] on input "search" at bounding box center [392, 253] width 460 height 19
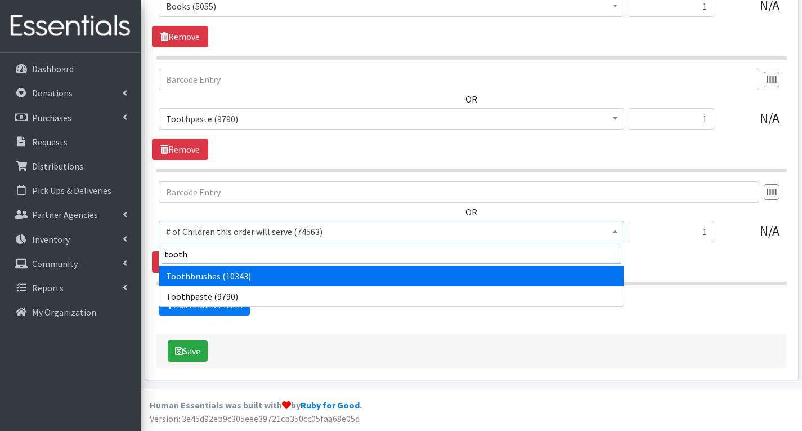
type input "tooth"
select select "1943"
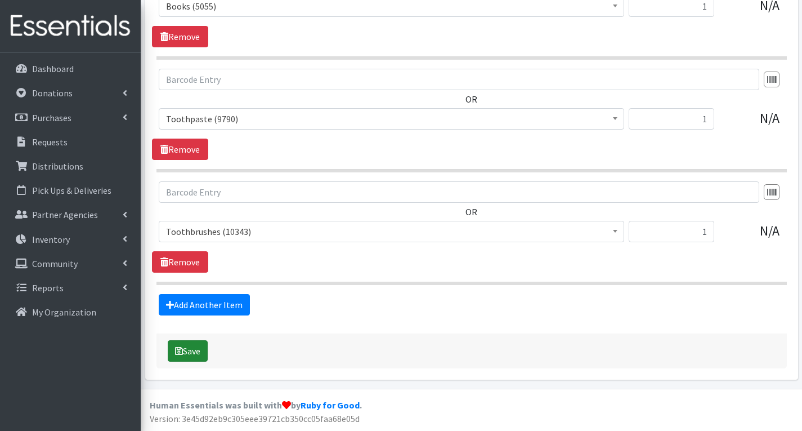
click at [199, 352] on button "Save" at bounding box center [188, 350] width 40 height 21
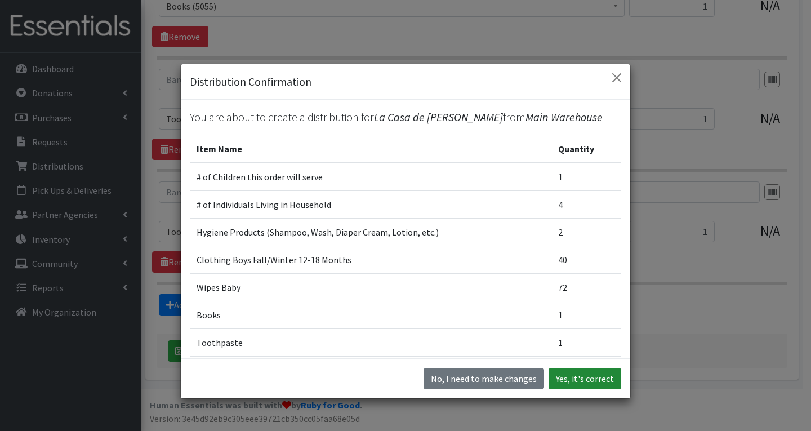
click at [568, 375] on button "Yes, it's correct" at bounding box center [584, 378] width 73 height 21
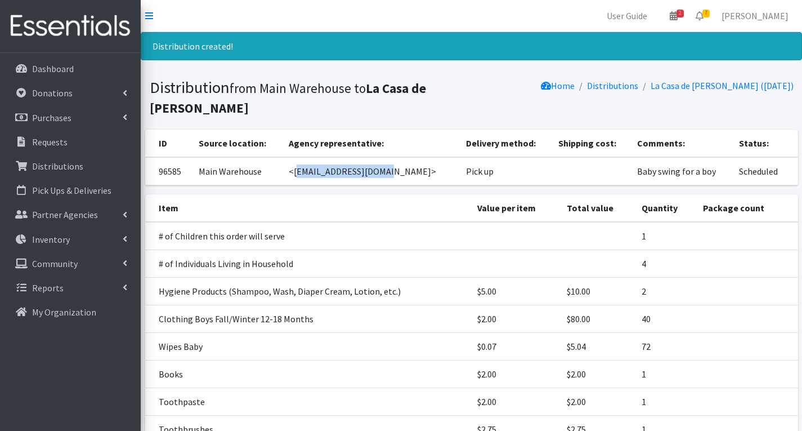
drag, startPoint x: 304, startPoint y: 174, endPoint x: 389, endPoint y: 176, distance: 85.0
click at [389, 176] on td "<[EMAIL_ADDRESS][DOMAIN_NAME]>" at bounding box center [371, 171] width 178 height 28
copy td "sabreu@lacasanwk.org"
click at [710, 11] on span "7" at bounding box center [705, 14] width 7 height 8
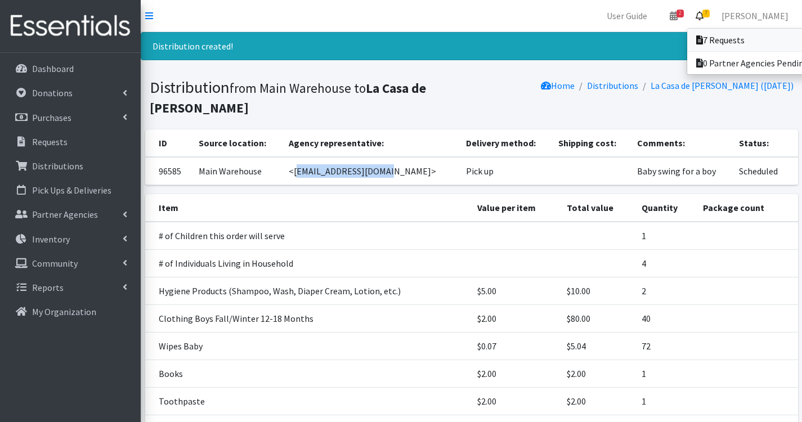
click at [746, 43] on link "7 Requests" at bounding box center [765, 40] width 156 height 23
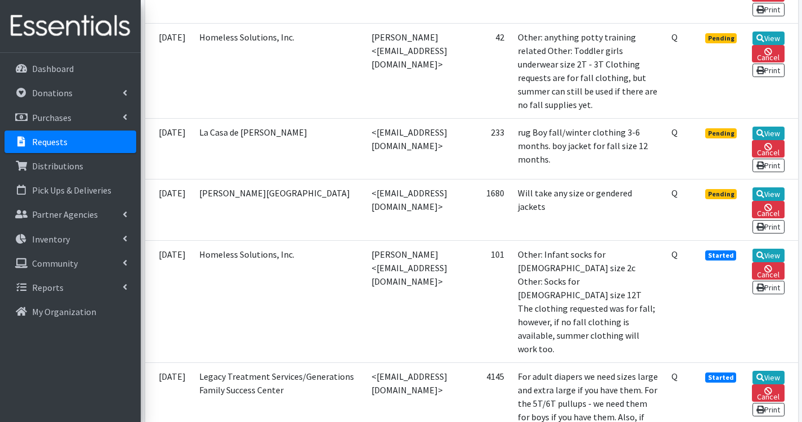
scroll to position [450, 0]
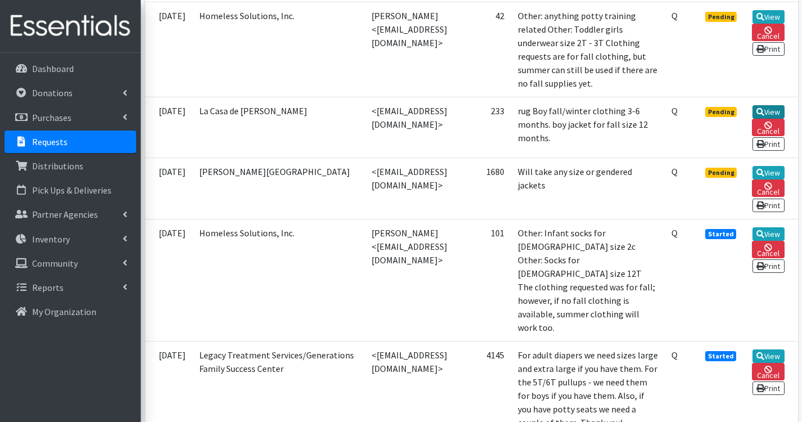
click at [764, 116] on icon at bounding box center [760, 112] width 8 height 8
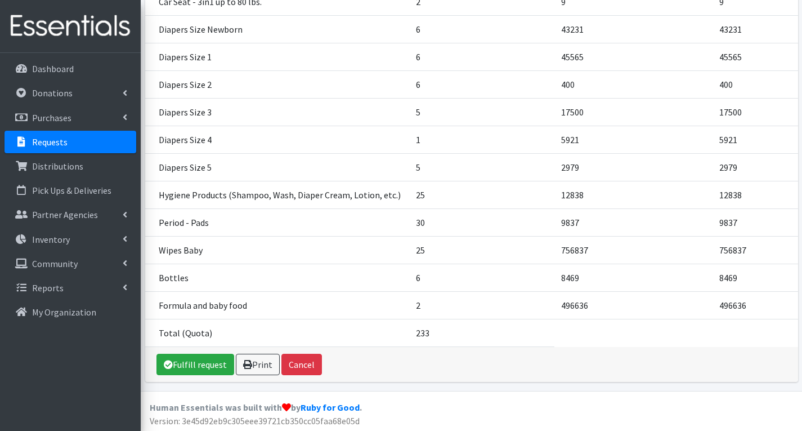
scroll to position [316, 0]
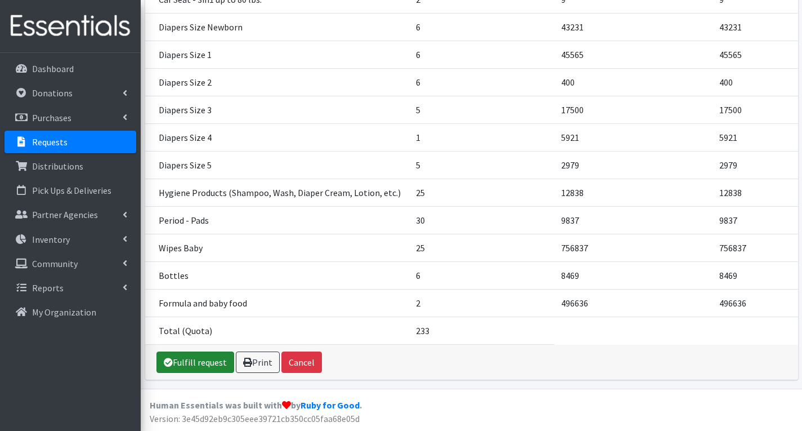
click at [194, 360] on link "Fulfill request" at bounding box center [195, 361] width 78 height 21
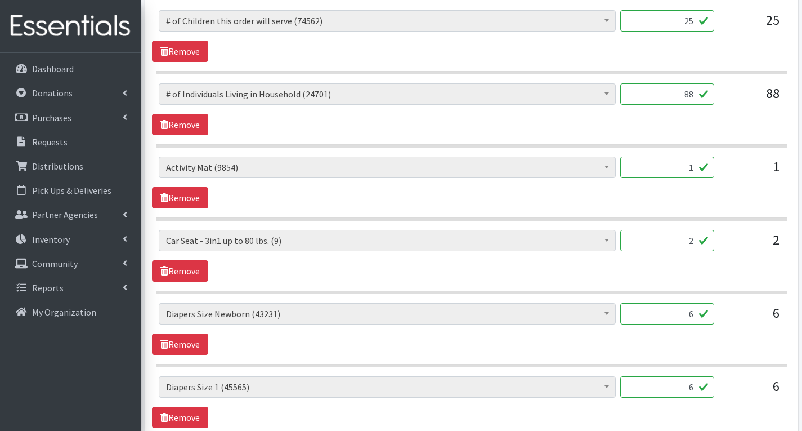
scroll to position [563, 0]
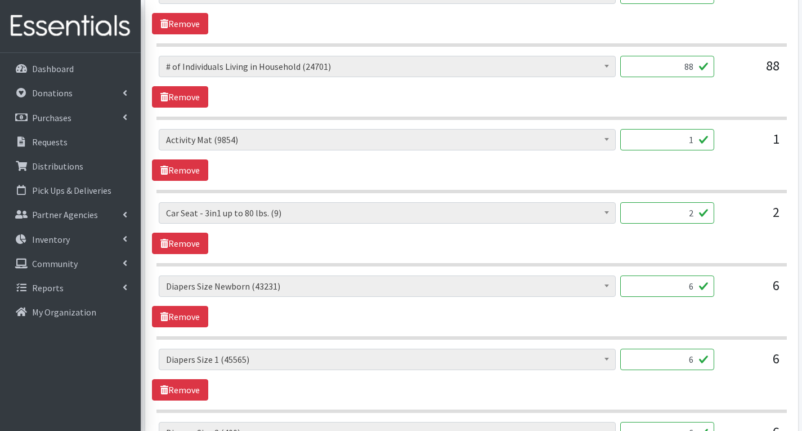
click at [699, 286] on input "6" at bounding box center [667, 285] width 94 height 21
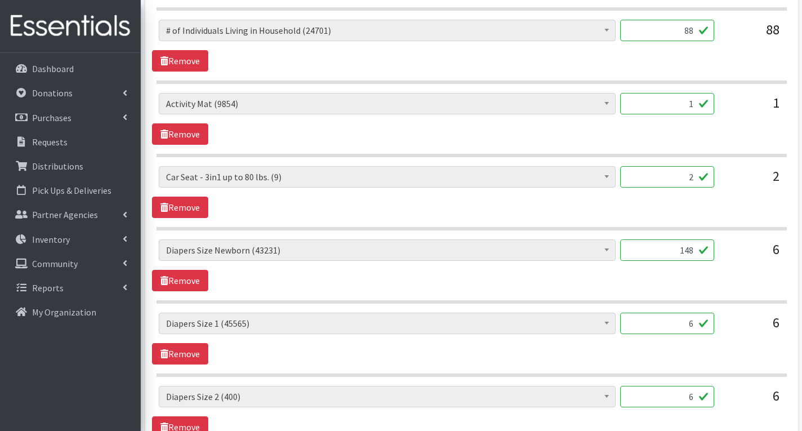
scroll to position [619, 0]
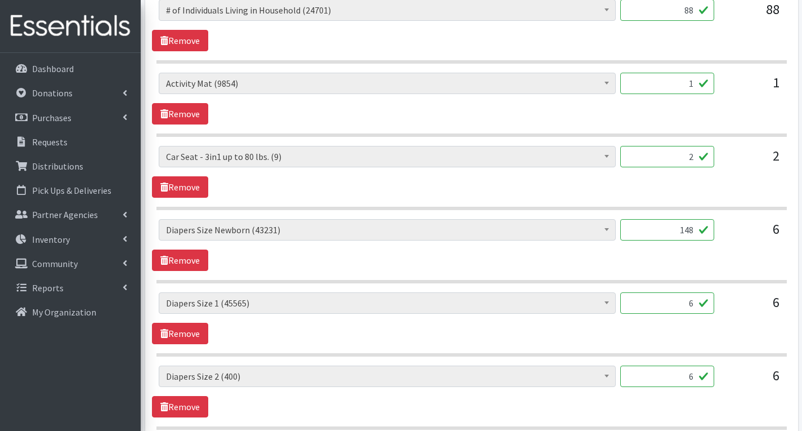
type input "148"
click at [700, 307] on input "6" at bounding box center [667, 302] width 94 height 21
type input "309"
click at [697, 378] on input "6" at bounding box center [667, 375] width 94 height 21
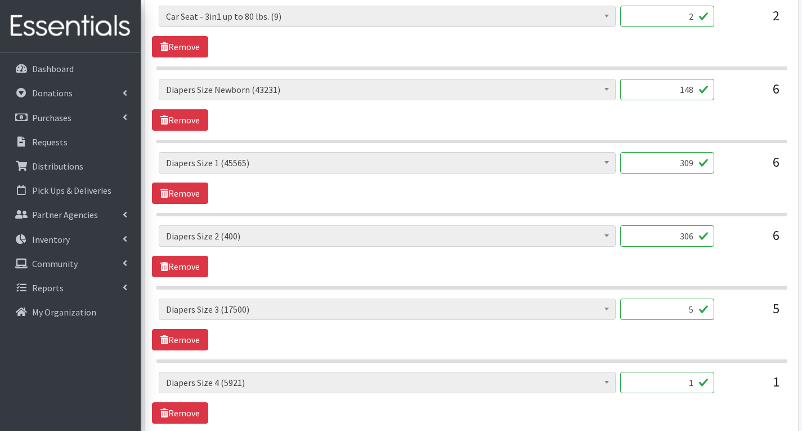
scroll to position [844, 0]
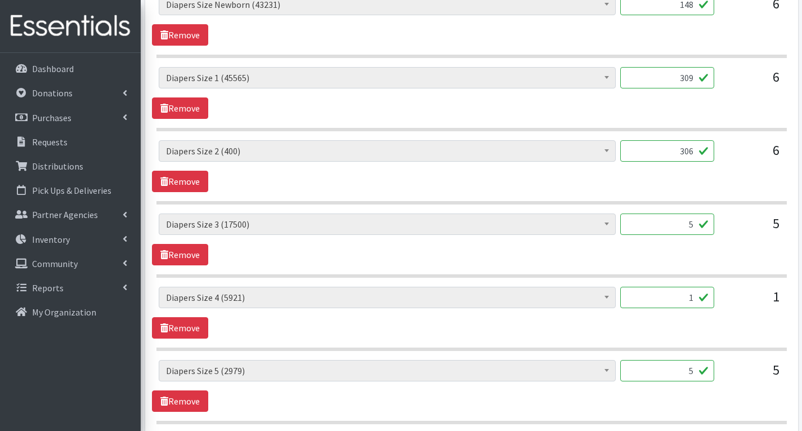
type input "306"
click at [695, 226] on input "5" at bounding box center [667, 223] width 94 height 21
type input "250"
click at [699, 301] on input "1" at bounding box center [667, 296] width 94 height 21
type input "50"
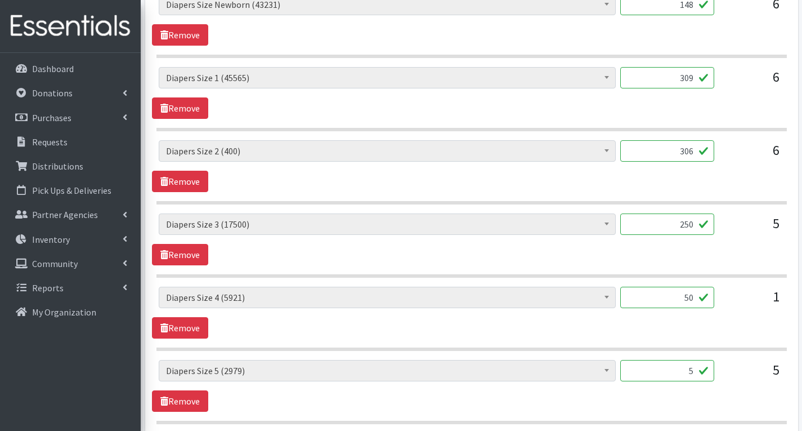
click at [694, 372] on input "5" at bounding box center [667, 370] width 94 height 21
type input "250"
click at [742, 361] on div "5" at bounding box center [751, 375] width 56 height 30
click at [693, 296] on input "50" at bounding box center [667, 296] width 94 height 21
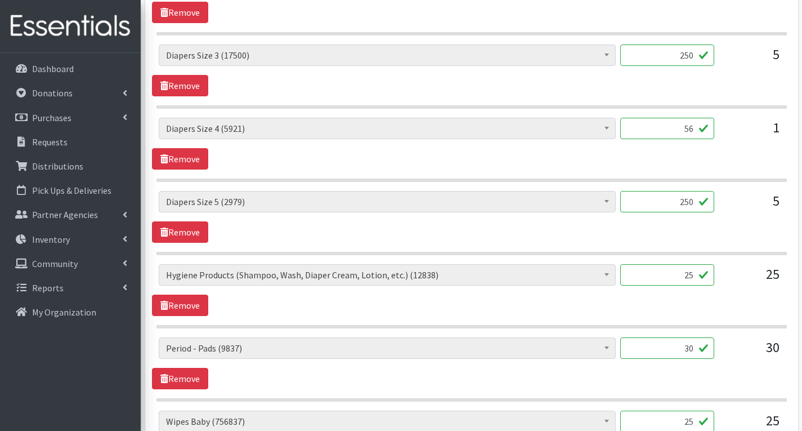
scroll to position [1069, 0]
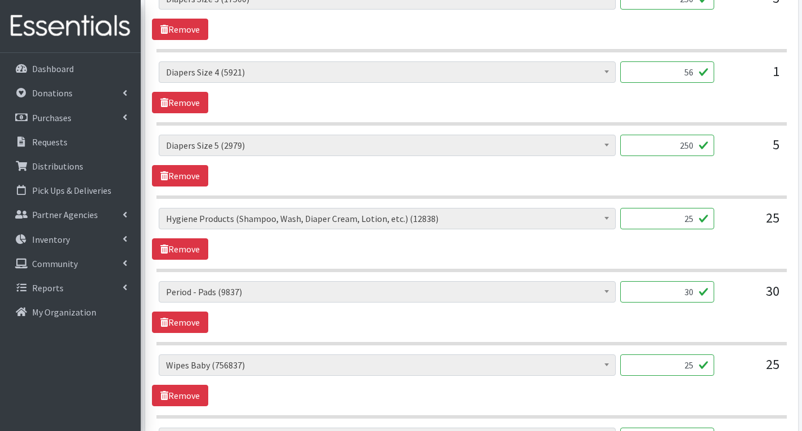
type input "56"
click at [702, 220] on input "25" at bounding box center [667, 218] width 94 height 21
type input "2"
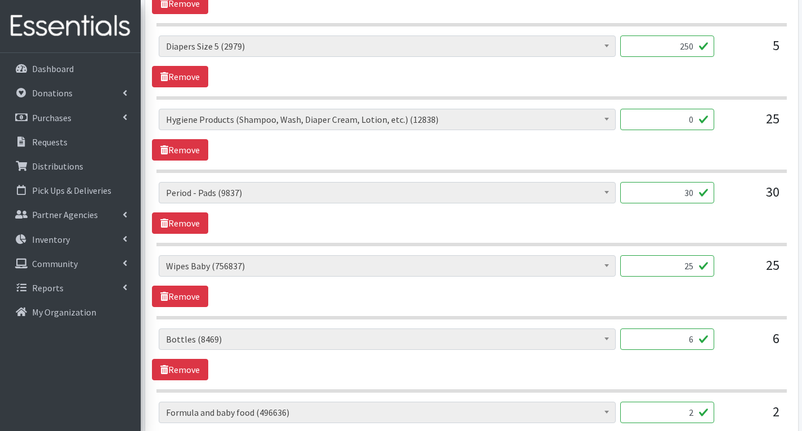
scroll to position [1182, 0]
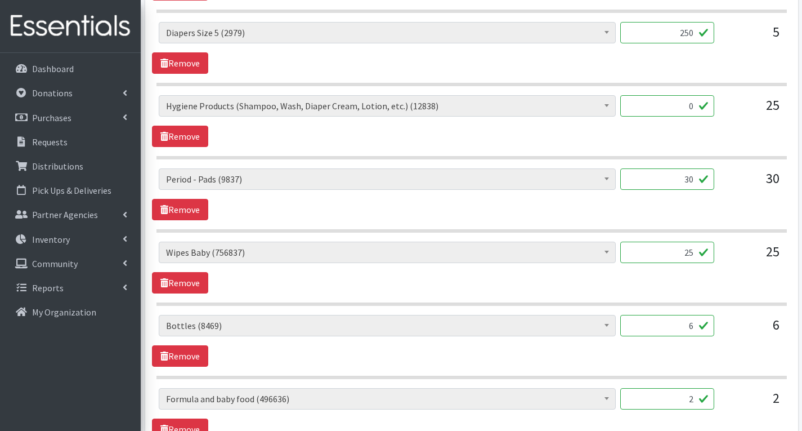
type input "0"
click at [696, 252] on input "25" at bounding box center [667, 251] width 94 height 21
type input "2"
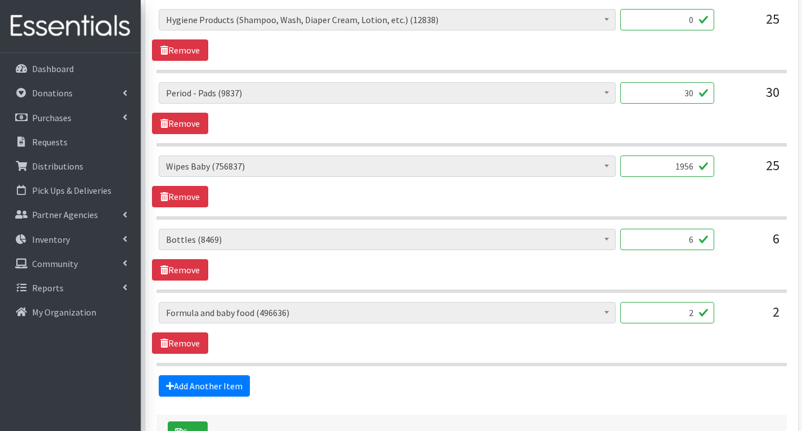
scroll to position [1295, 0]
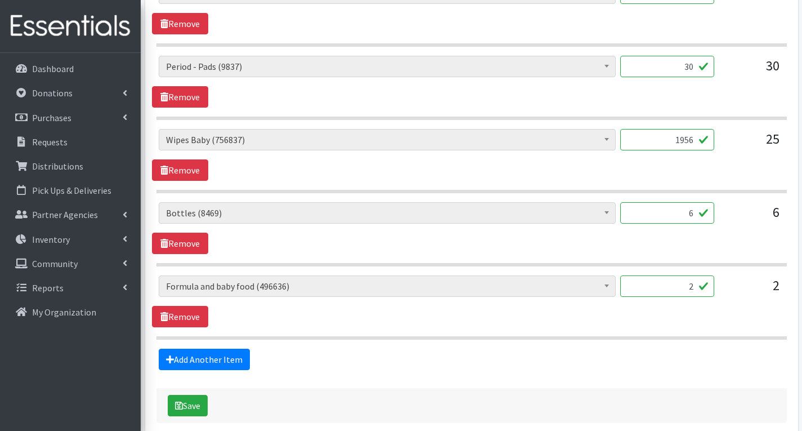
type input "1956"
click at [692, 290] on input "2" at bounding box center [667, 285] width 94 height 21
type input "4"
click at [694, 215] on input "6" at bounding box center [667, 212] width 94 height 21
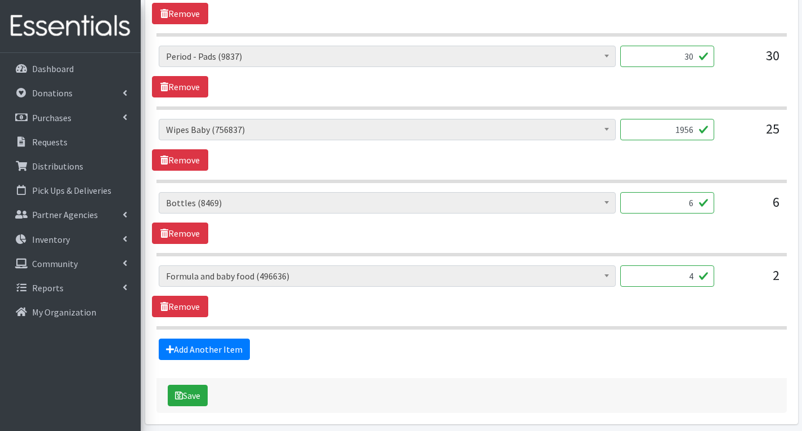
scroll to position [1349, 0]
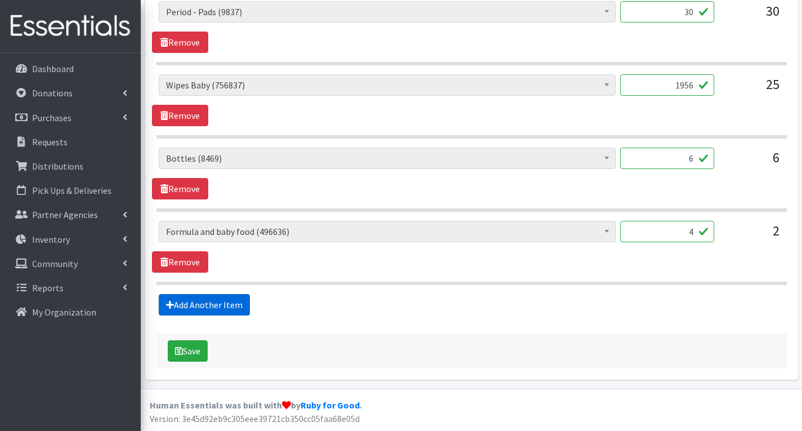
click at [214, 305] on link "Add Another Item" at bounding box center [204, 304] width 91 height 21
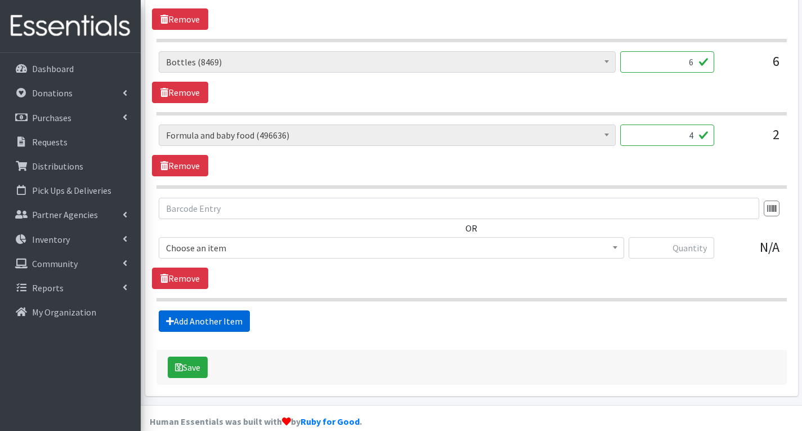
scroll to position [1462, 0]
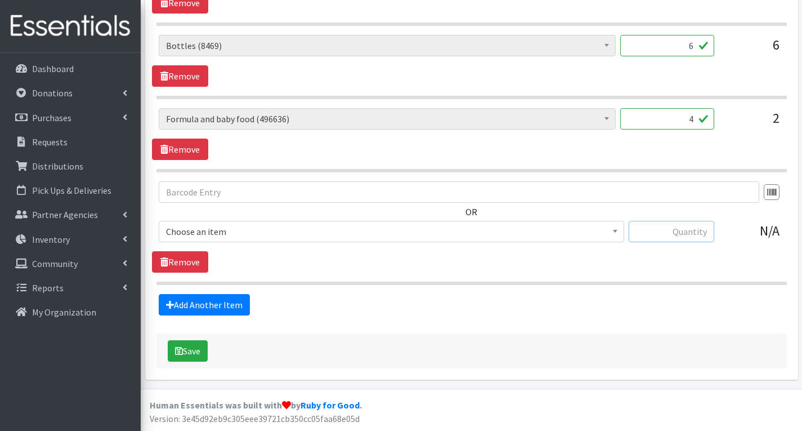
click at [682, 230] on input "text" at bounding box center [672, 231] width 86 height 21
type input "25"
click at [512, 234] on span "# of Children this order will serve (74562)" at bounding box center [391, 231] width 451 height 16
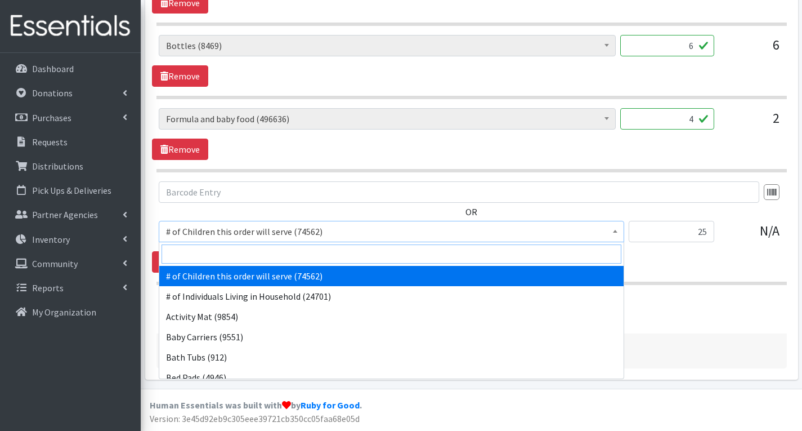
click at [361, 254] on input "search" at bounding box center [392, 253] width 460 height 19
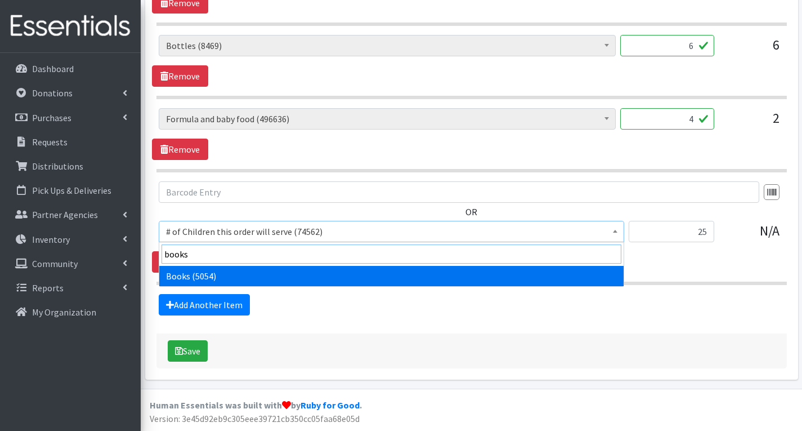
type input "books"
select select "1947"
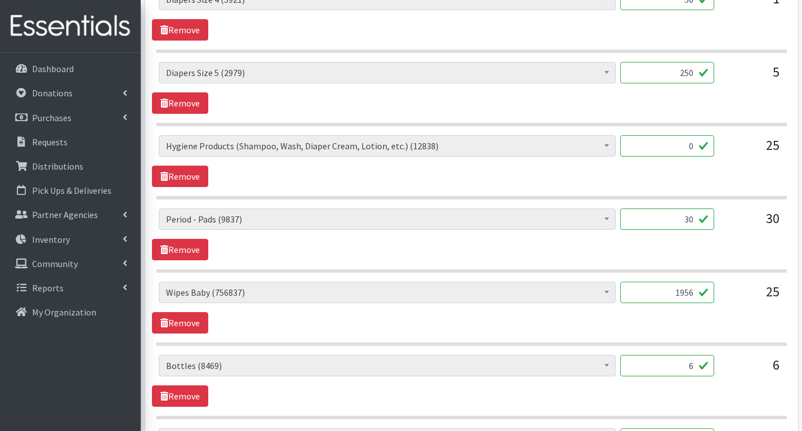
scroll to position [1068, 0]
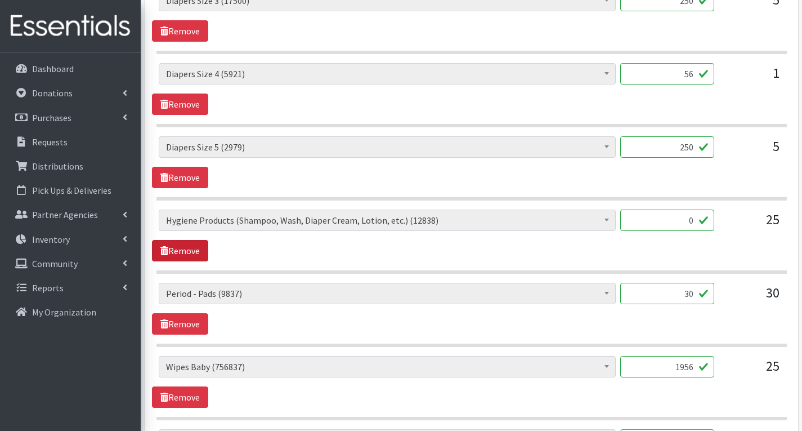
click at [199, 252] on link "Remove" at bounding box center [180, 250] width 56 height 21
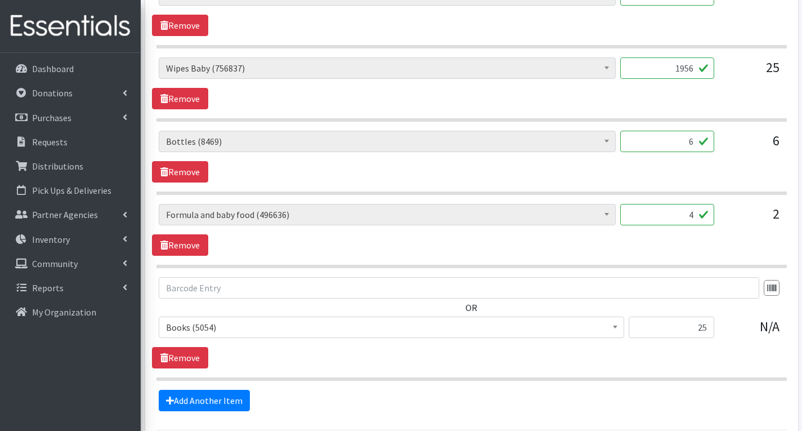
scroll to position [1389, 0]
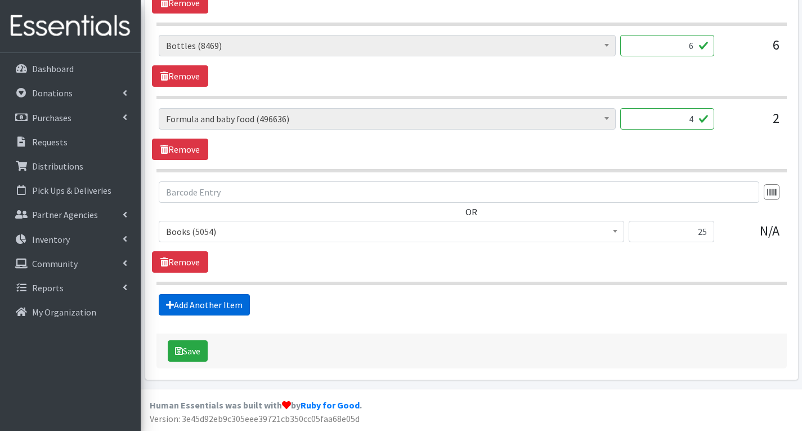
click at [217, 302] on link "Add Another Item" at bounding box center [204, 304] width 91 height 21
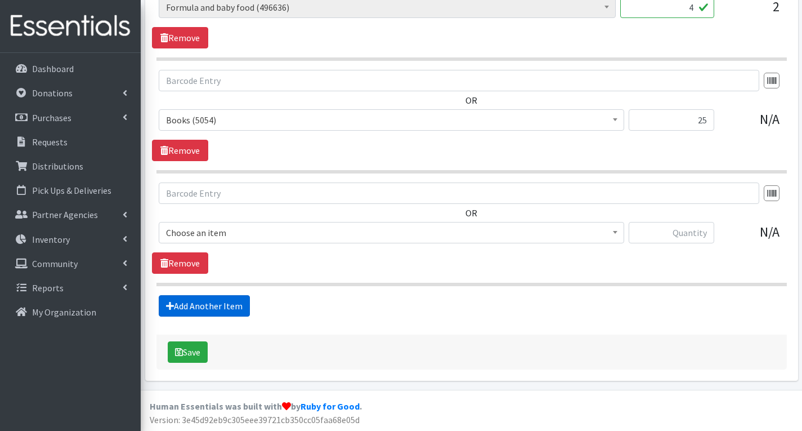
scroll to position [1501, 0]
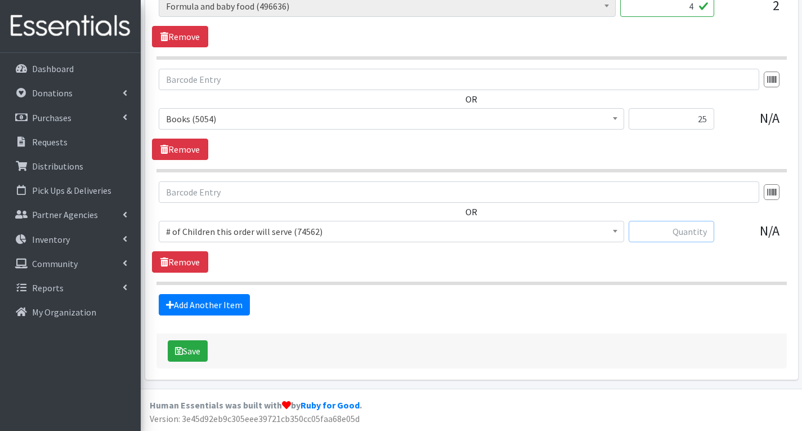
click at [673, 234] on input "text" at bounding box center [672, 231] width 86 height 21
type input "40"
click at [513, 238] on span "# of Children this order will serve (74562)" at bounding box center [391, 231] width 451 height 16
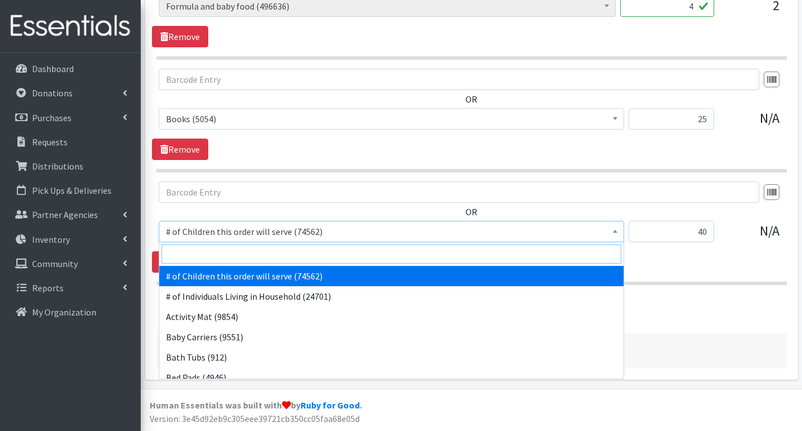
click at [405, 256] on input "search" at bounding box center [392, 253] width 460 height 19
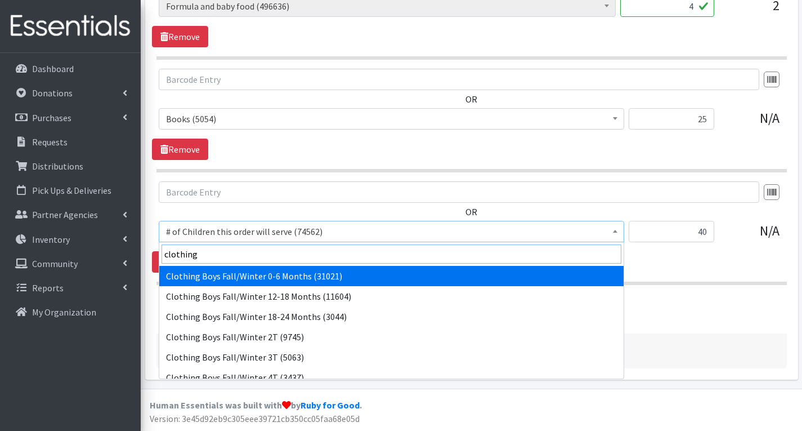
type input "clothing"
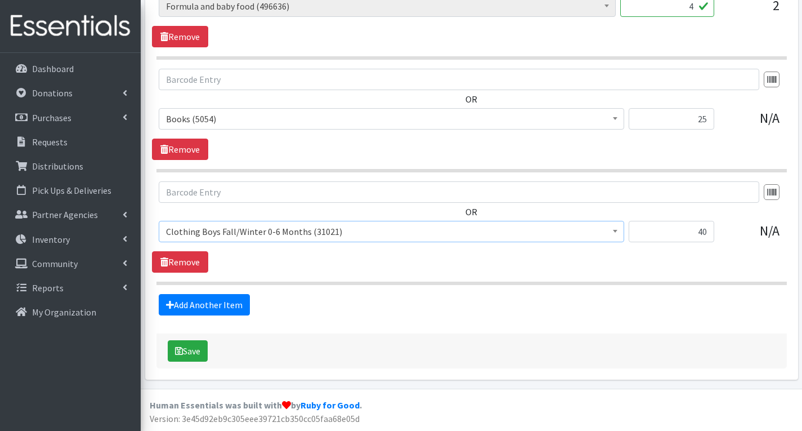
select select "5704"
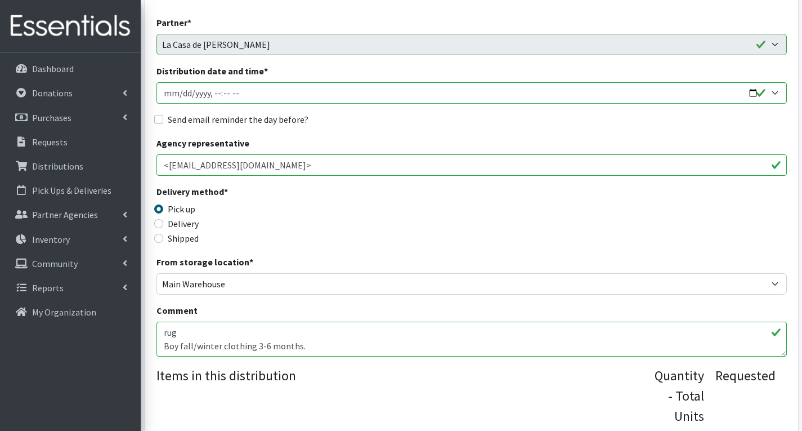
scroll to position [281, 0]
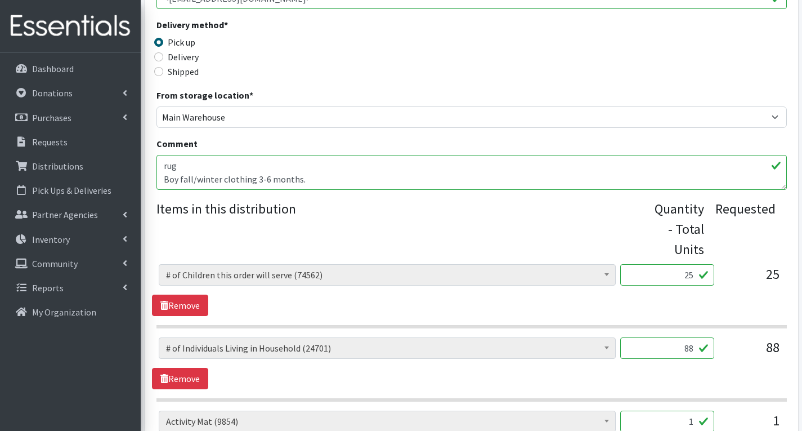
click at [310, 183] on textarea "rug Boy fall/winter clothing 3-6 months. boy jacket for fall size 12 months." at bounding box center [471, 172] width 630 height 35
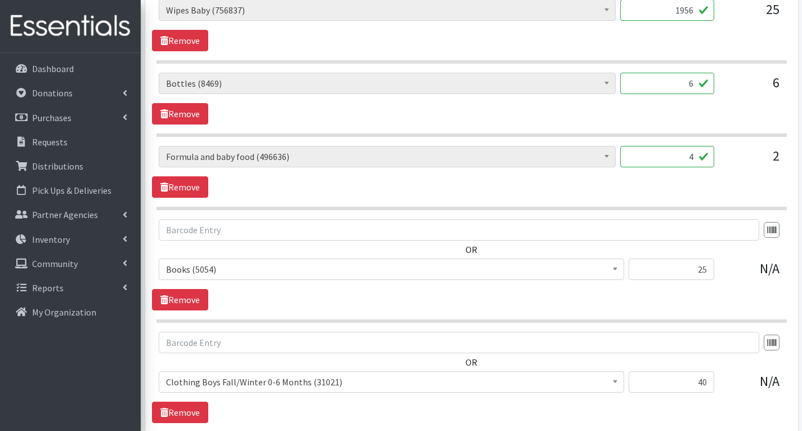
scroll to position [1501, 0]
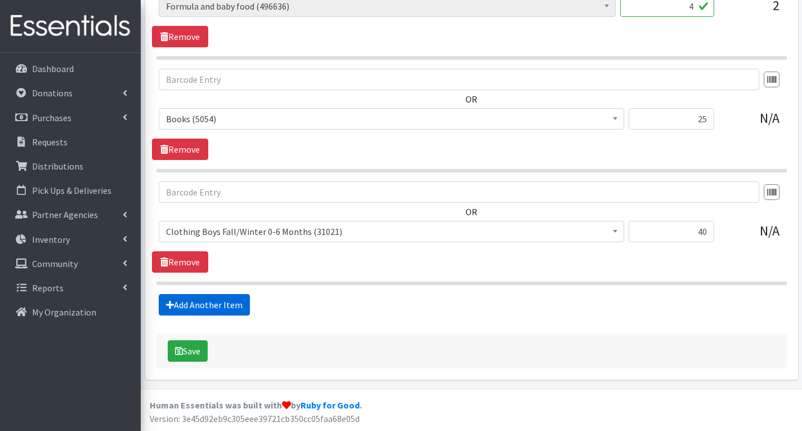
click at [218, 298] on link "Add Another Item" at bounding box center [204, 304] width 91 height 21
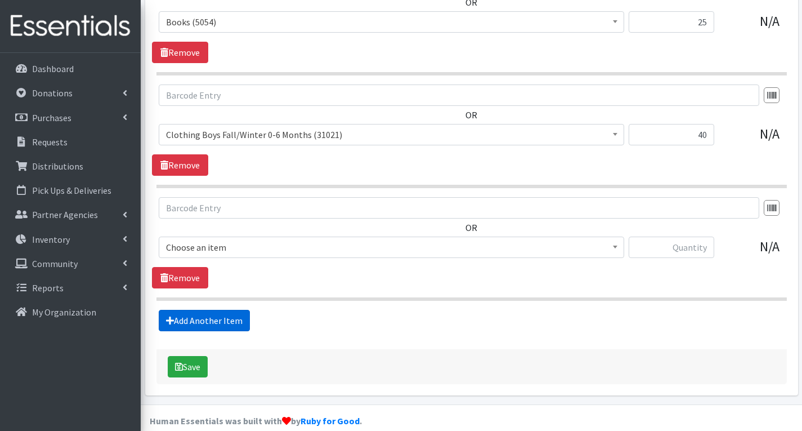
scroll to position [1614, 0]
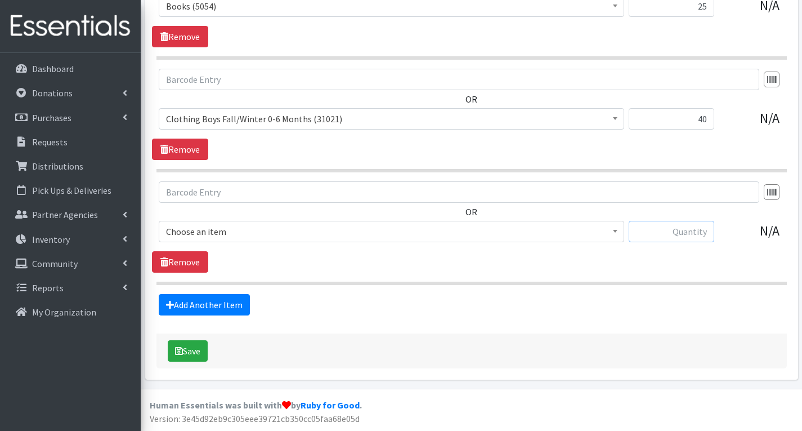
click at [690, 230] on input "text" at bounding box center [672, 231] width 86 height 21
type input "4"
click at [575, 235] on span "Choose an item" at bounding box center [391, 231] width 451 height 16
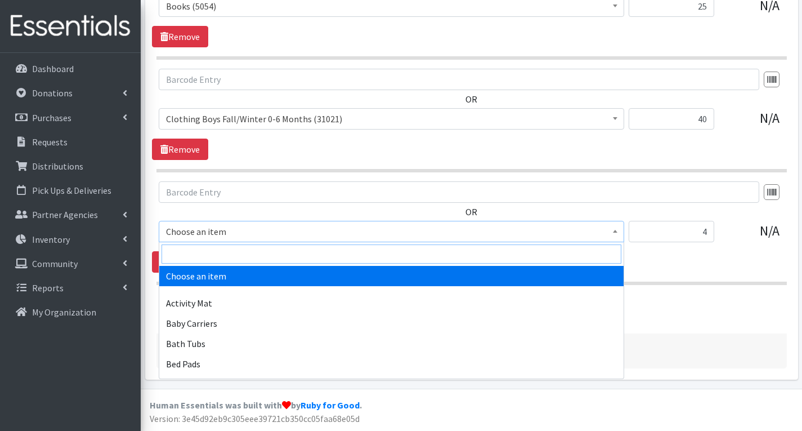
click at [418, 252] on input "search" at bounding box center [392, 253] width 460 height 19
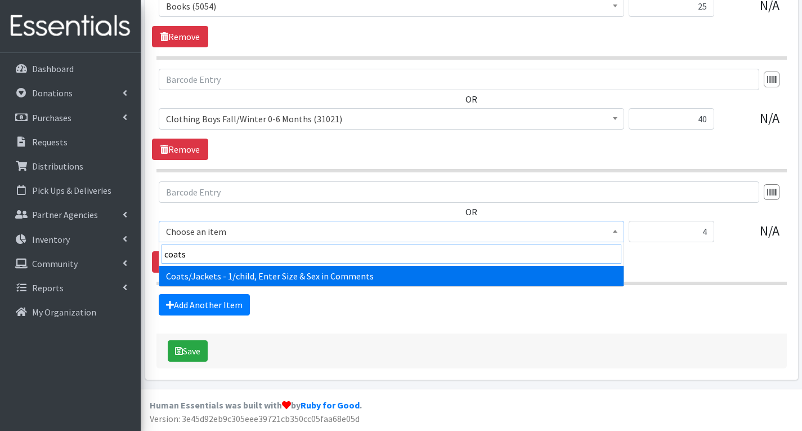
type input "coats"
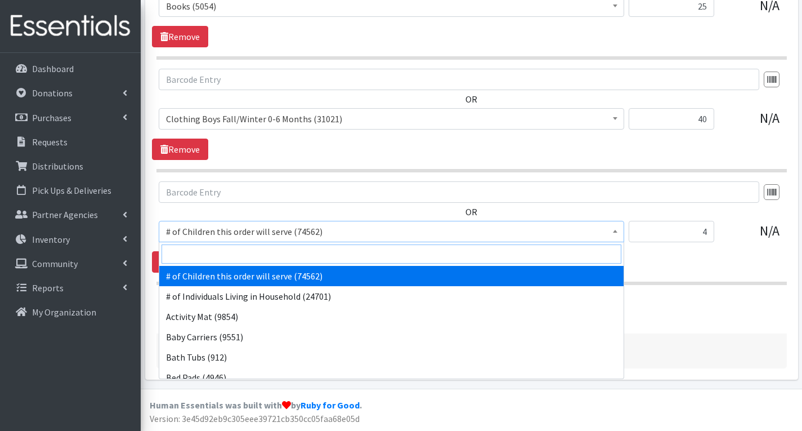
click at [374, 255] on input "search" at bounding box center [392, 253] width 460 height 19
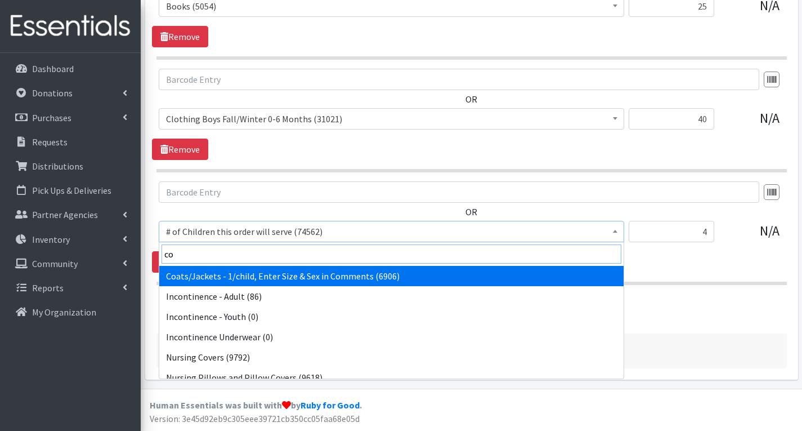
type input "co"
select select "6668"
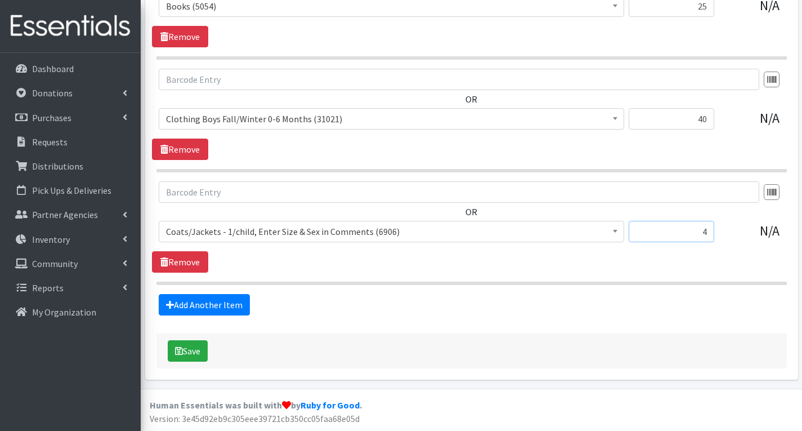
click at [705, 231] on input "4" at bounding box center [672, 231] width 86 height 21
type input "2"
click at [702, 267] on div "OR # of Children this order will serve (74562) # of Individuals Living in House…" at bounding box center [471, 226] width 639 height 91
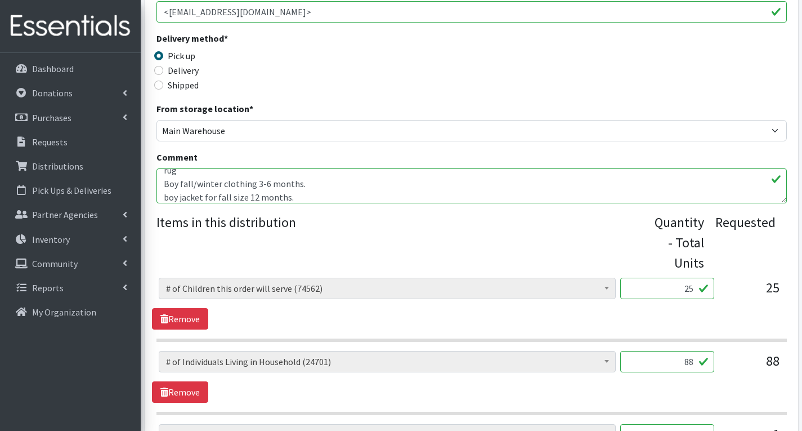
scroll to position [263, 0]
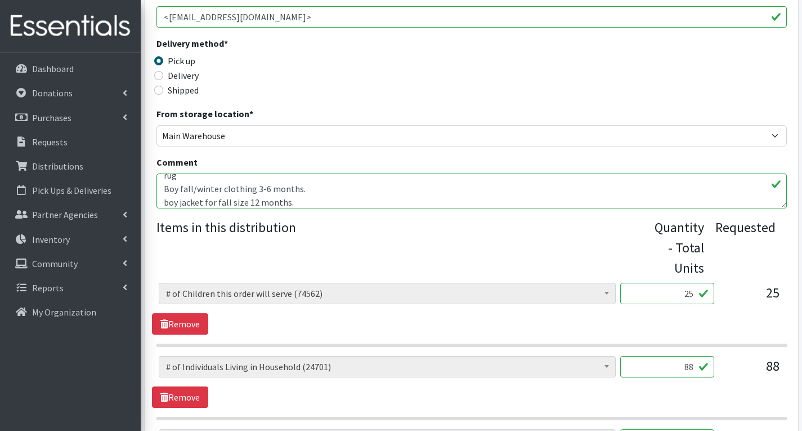
click at [305, 203] on textarea "rug Boy fall/winter clothing 3-6 months. boy jacket for fall size 12 months." at bounding box center [471, 190] width 630 height 35
click at [193, 182] on textarea "rug Boy fall/winter clothing 3-6 months. boy jacket for fall size 12 months." at bounding box center [471, 190] width 630 height 35
click at [207, 200] on textarea "rug Boy fall/winter clothing 3-6 months. boy jacket for fall size 12 months." at bounding box center [471, 190] width 630 height 35
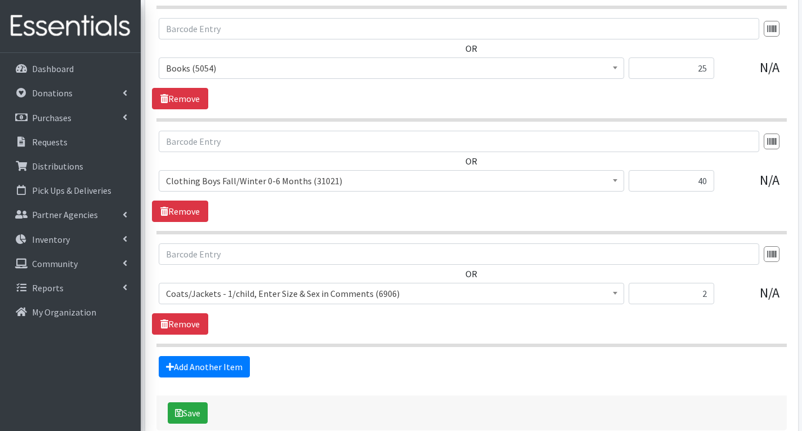
scroll to position [1614, 0]
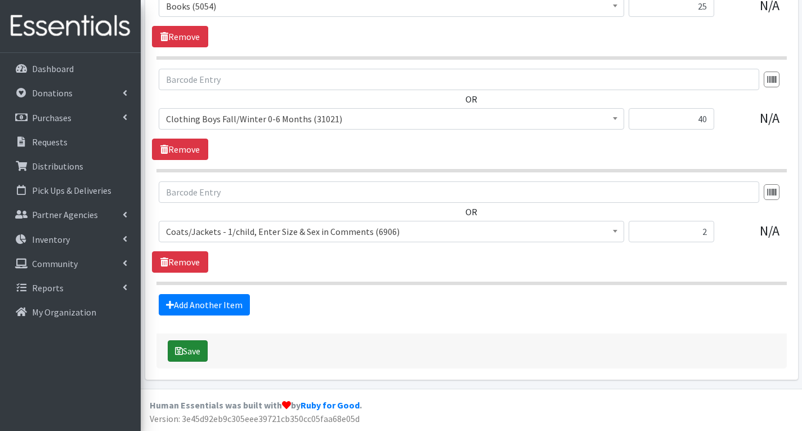
type textarea "rug Boy fall/winter clothing 3-6 months. boy jacket for fall size 12 months. MH…"
click at [199, 343] on button "Save" at bounding box center [188, 350] width 40 height 21
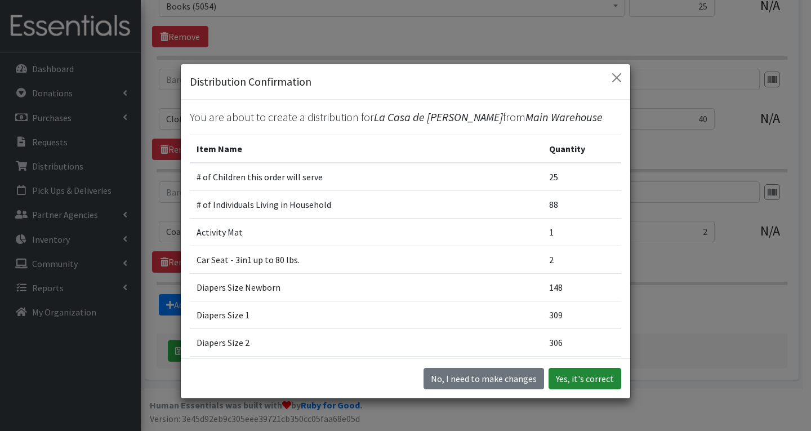
click at [596, 377] on button "Yes, it's correct" at bounding box center [584, 378] width 73 height 21
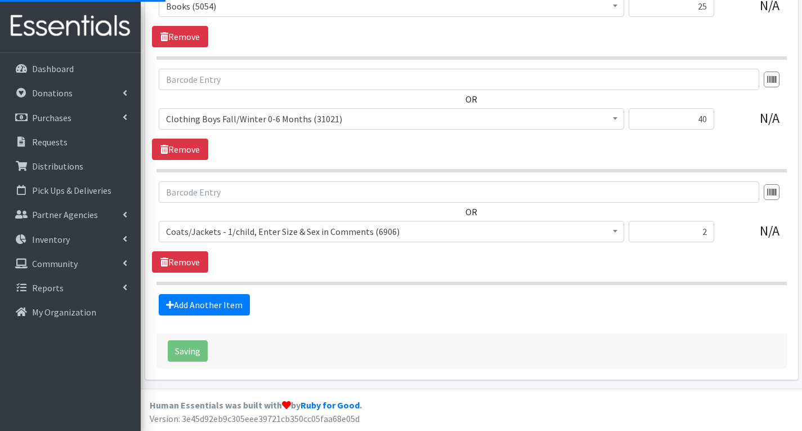
click at [191, 345] on div "Saving" at bounding box center [471, 350] width 630 height 35
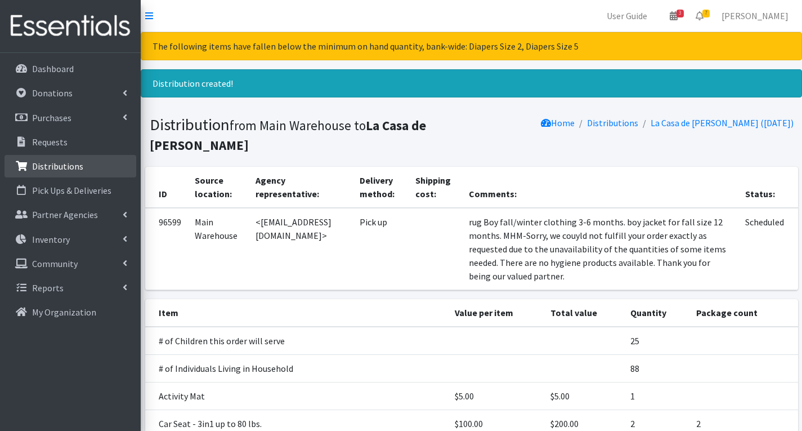
click at [78, 168] on p "Distributions" at bounding box center [57, 165] width 51 height 11
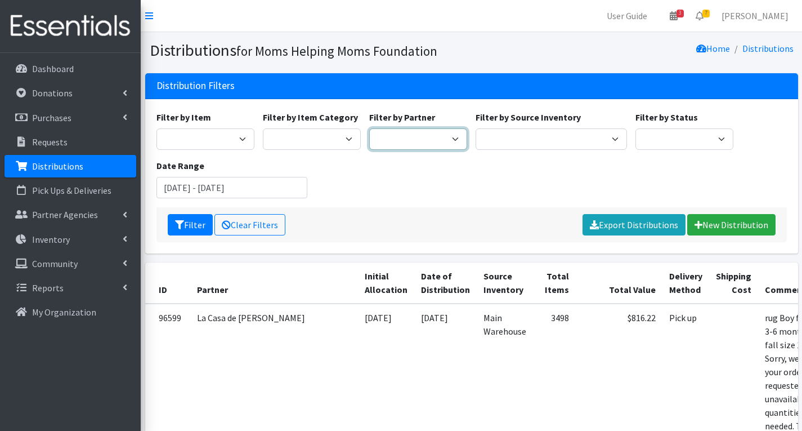
click at [414, 142] on select "Acenda Integrated Health - FSC Acenda Integrated Health - Maternal Health Alter…" at bounding box center [418, 138] width 98 height 21
select select "3993"
click at [369, 128] on select "Acenda Integrated Health - FSC Acenda Integrated Health - Maternal Health Alter…" at bounding box center [418, 138] width 98 height 21
click at [192, 219] on button "Filter" at bounding box center [190, 224] width 45 height 21
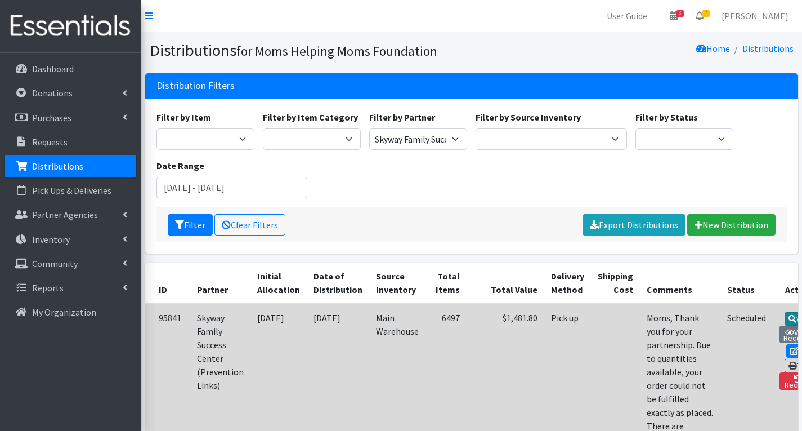
click at [785, 312] on link "View" at bounding box center [801, 319] width 32 height 14
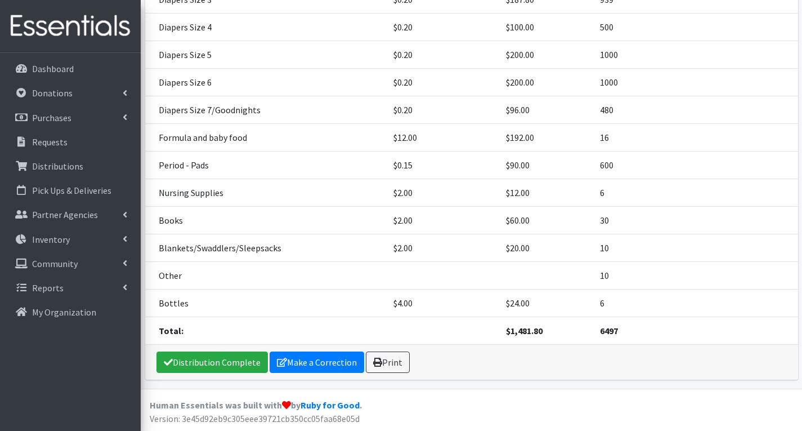
scroll to position [418, 0]
click at [297, 365] on link "Make a Correction" at bounding box center [317, 361] width 95 height 21
click at [321, 367] on link "Make a Correction" at bounding box center [317, 361] width 95 height 21
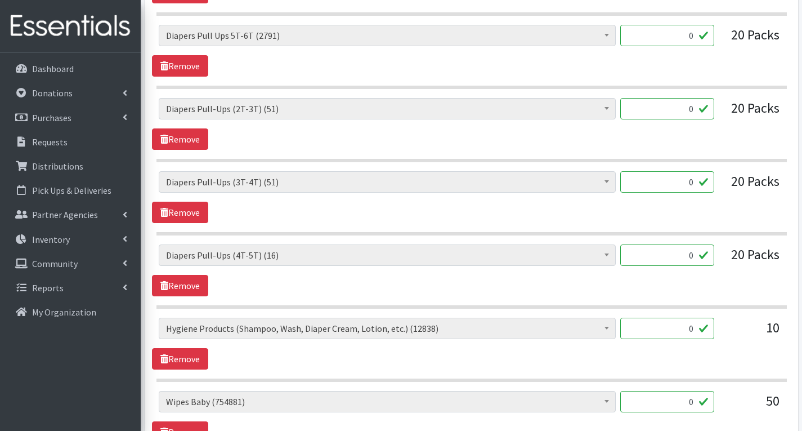
scroll to position [1914, 0]
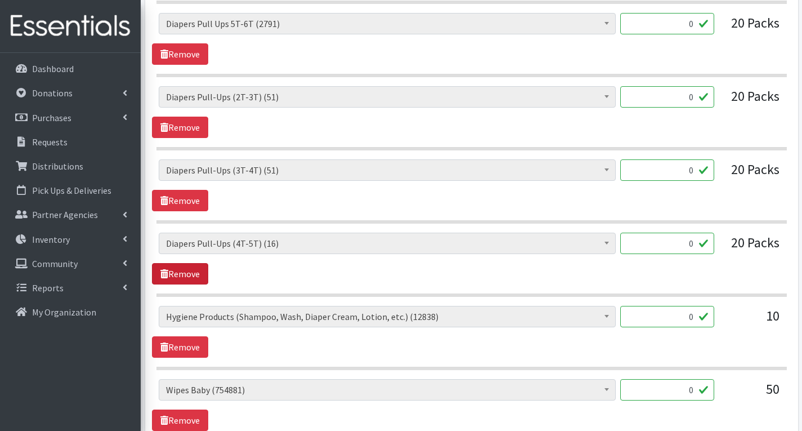
click at [177, 268] on link "Remove" at bounding box center [180, 273] width 56 height 21
click at [189, 264] on link "Remove" at bounding box center [180, 273] width 56 height 21
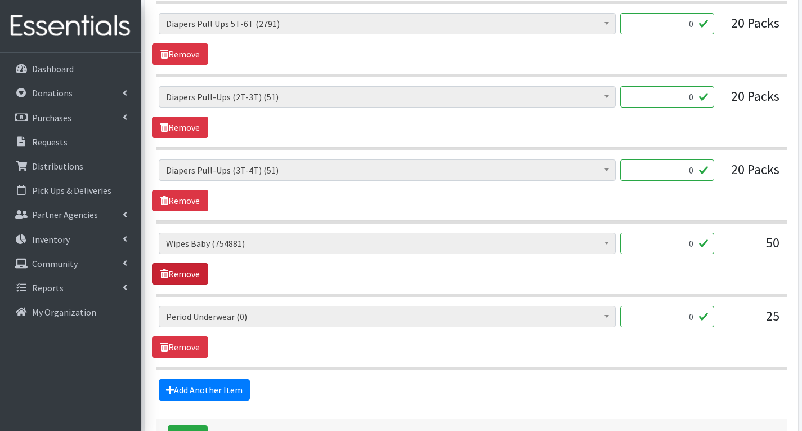
click at [189, 264] on link "Remove" at bounding box center [180, 273] width 56 height 21
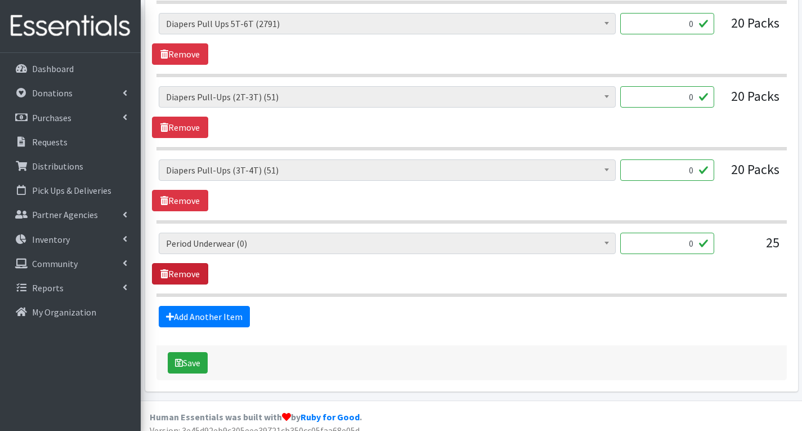
click at [190, 263] on link "Remove" at bounding box center [180, 273] width 56 height 21
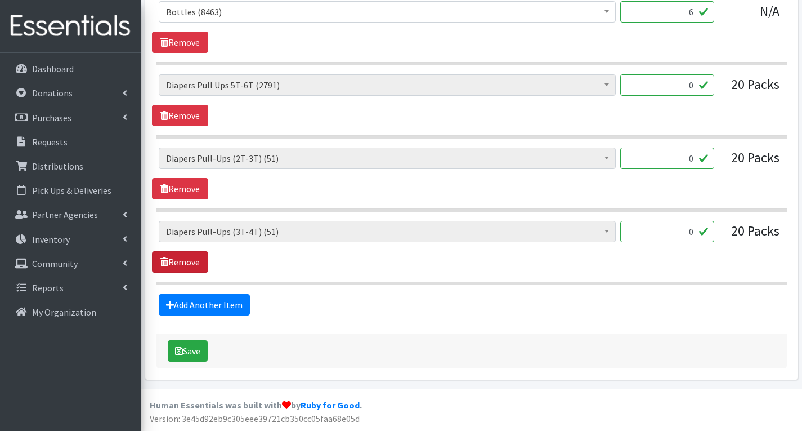
click at [190, 263] on link "Remove" at bounding box center [180, 261] width 56 height 21
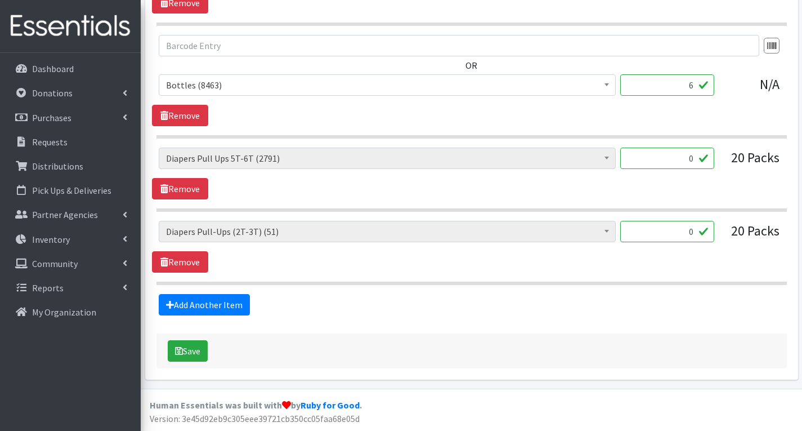
scroll to position [1779, 0]
click at [190, 263] on link "Remove" at bounding box center [180, 261] width 56 height 21
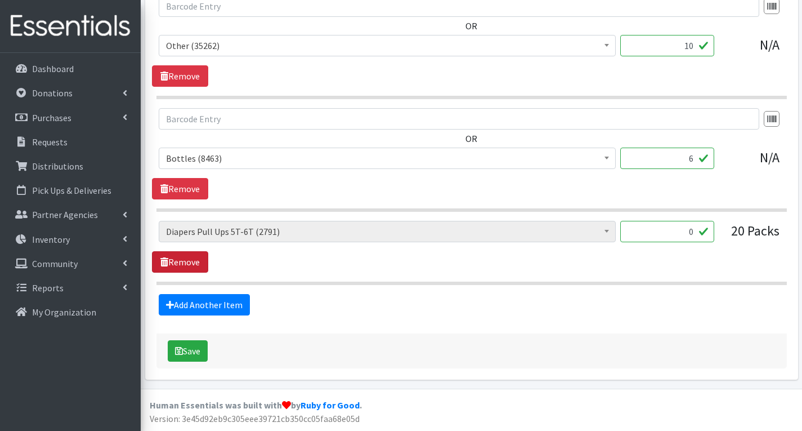
click at [190, 263] on link "Remove" at bounding box center [180, 261] width 56 height 21
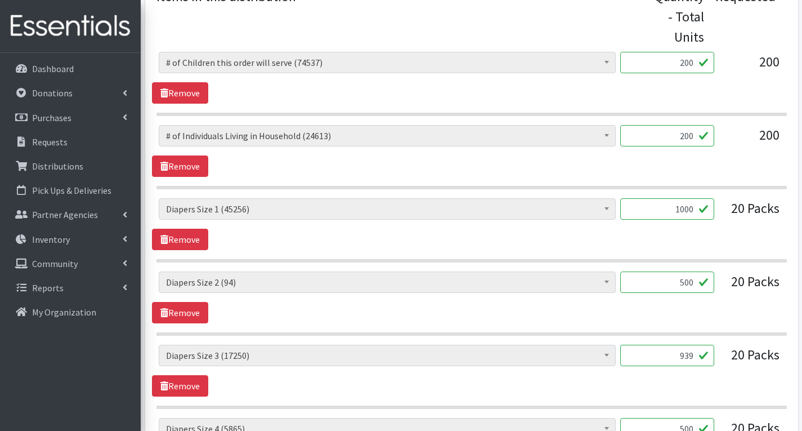
scroll to position [451, 0]
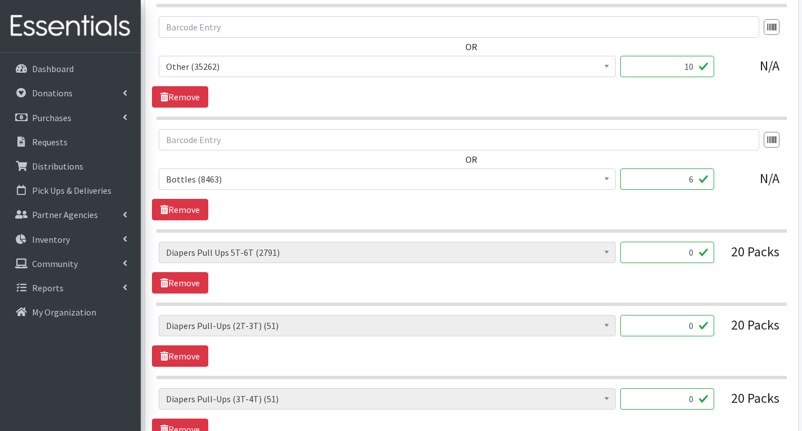
scroll to position [1689, 0]
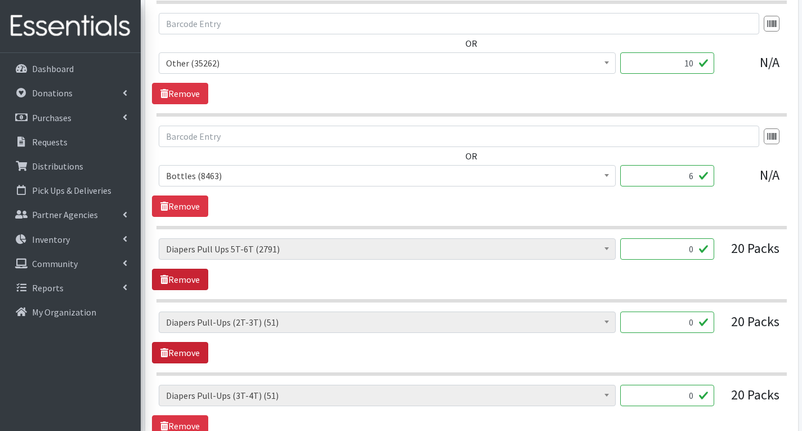
click at [170, 280] on link "Remove" at bounding box center [180, 278] width 56 height 21
click at [172, 280] on link "Remove" at bounding box center [180, 278] width 56 height 21
click at [173, 280] on link "Remove" at bounding box center [180, 278] width 56 height 21
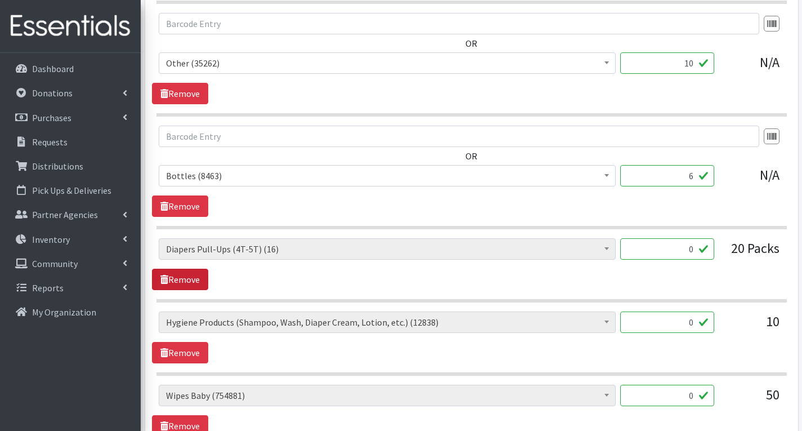
click at [173, 280] on link "Remove" at bounding box center [180, 278] width 56 height 21
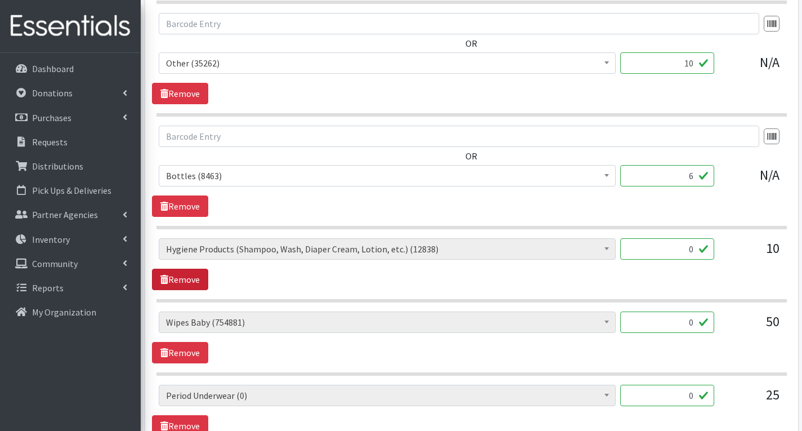
click at [179, 272] on link "Remove" at bounding box center [180, 278] width 56 height 21
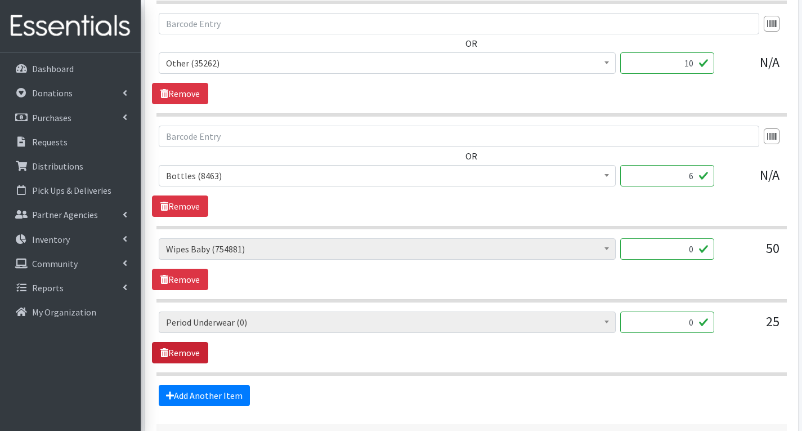
click at [193, 352] on link "Remove" at bounding box center [180, 352] width 56 height 21
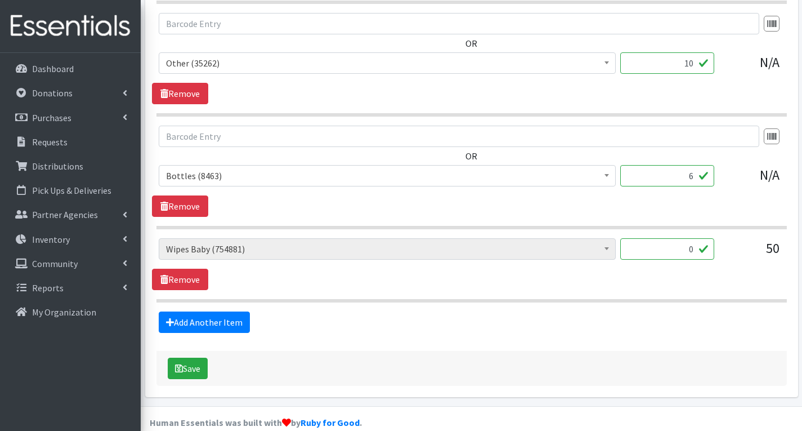
click at [696, 251] on input "0" at bounding box center [667, 248] width 94 height 21
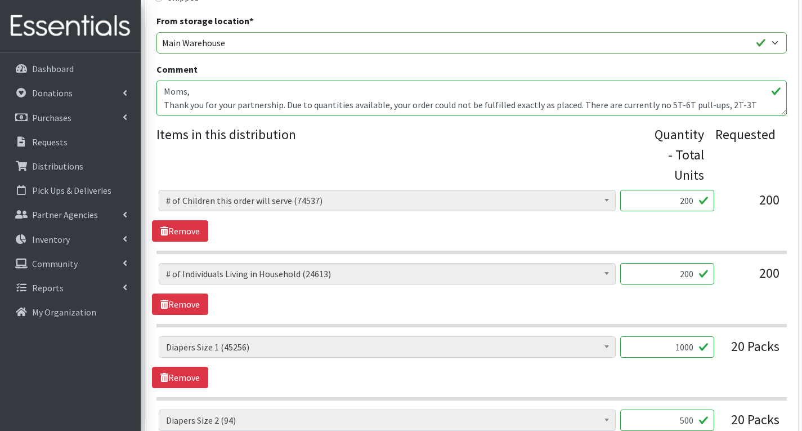
scroll to position [225, 0]
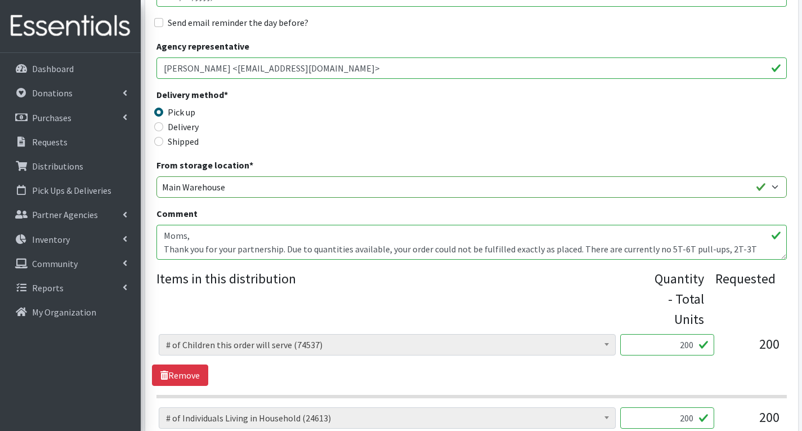
type input "2880"
click at [692, 244] on textarea "Moms, Thank you for your partnership. Due to quantities available, your order c…" at bounding box center [471, 242] width 630 height 35
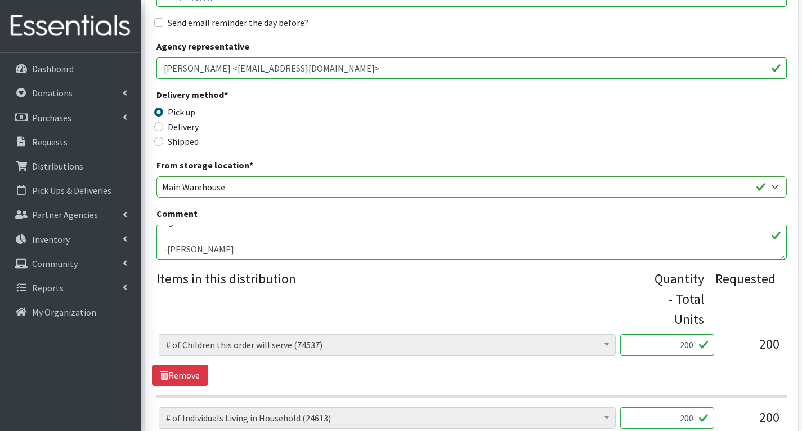
scroll to position [90, 0]
click at [172, 253] on textarea "Moms, Thank you for your partnership. Due to quantities available, your order c…" at bounding box center [471, 242] width 630 height 35
click at [250, 247] on textarea "Moms, Thank you for your partnership. Due to quantities available, your order c…" at bounding box center [471, 242] width 630 height 35
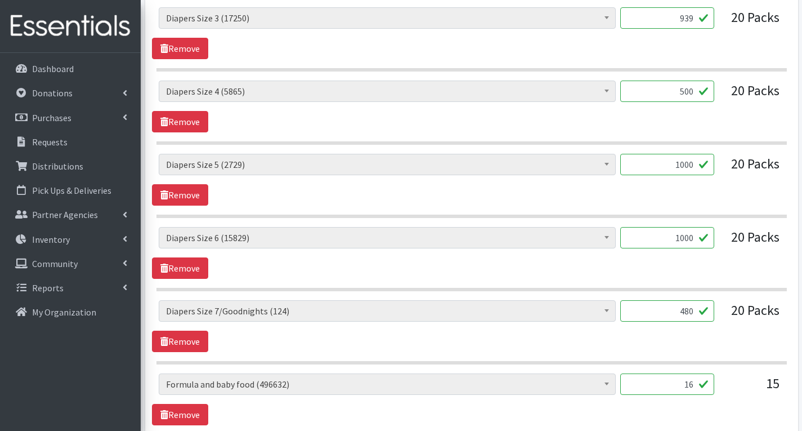
type textarea "Moms, Thank you for your partnership. Due to quantities available, your order c…"
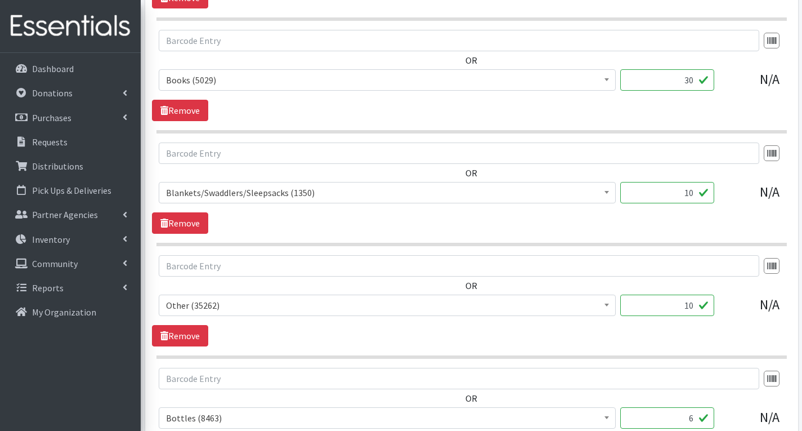
scroll to position [1706, 0]
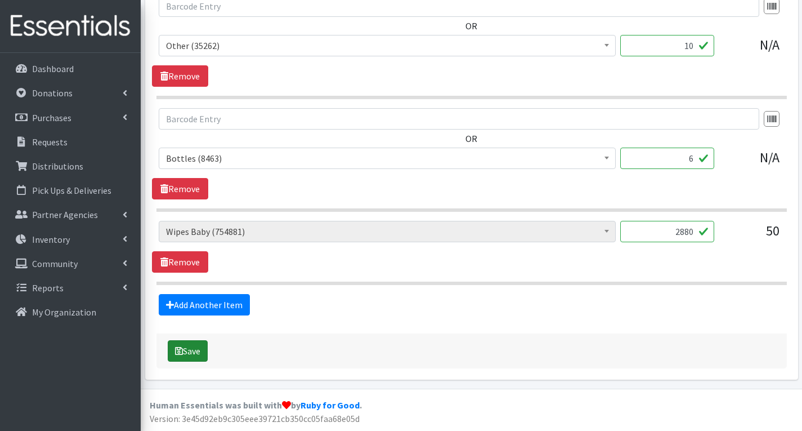
click at [187, 350] on button "Save" at bounding box center [188, 350] width 40 height 21
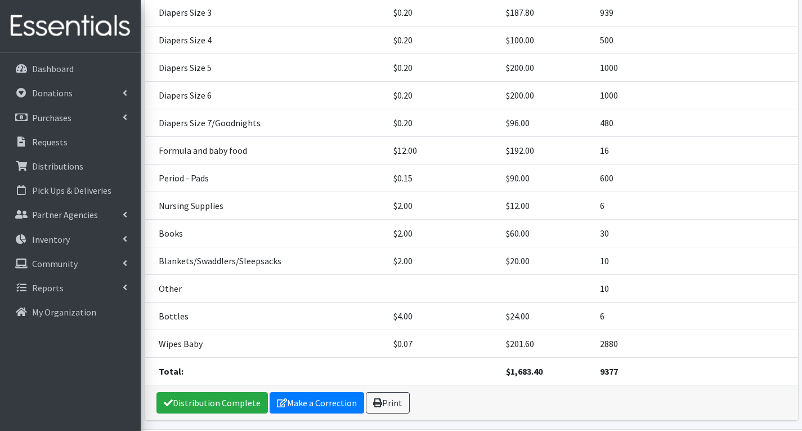
scroll to position [533, 0]
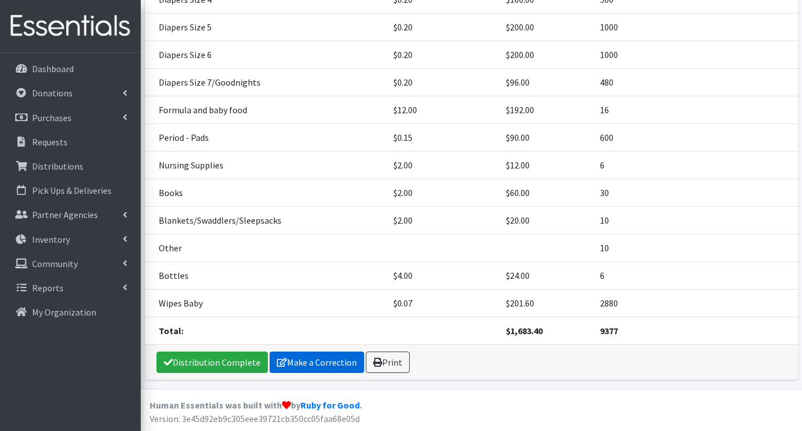
click at [332, 364] on link "Make a Correction" at bounding box center [317, 361] width 95 height 21
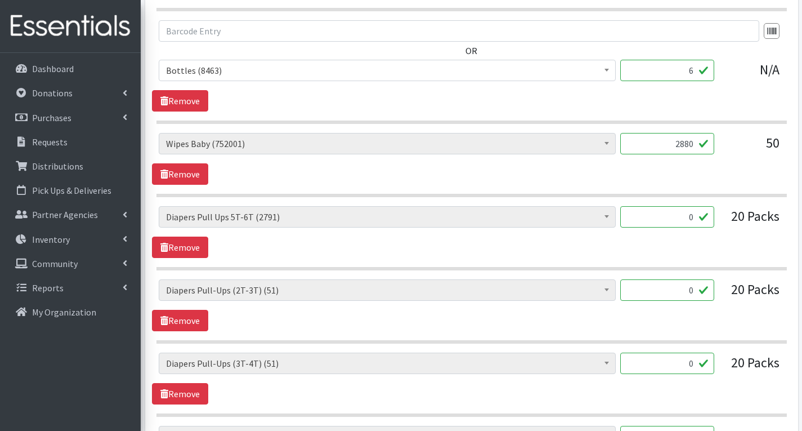
scroll to position [1801, 0]
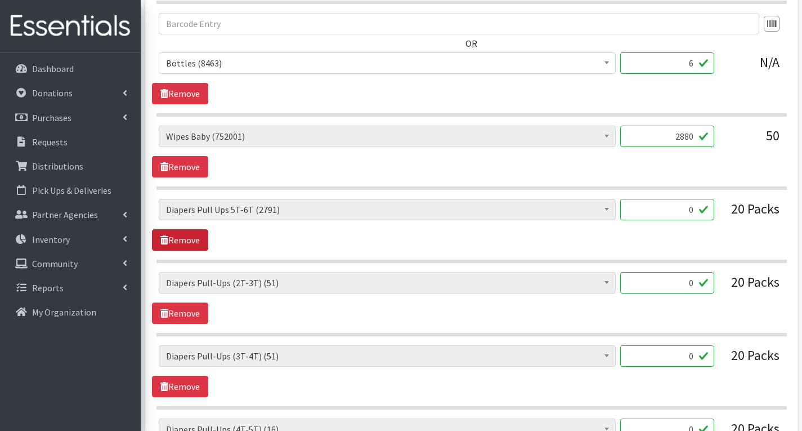
click at [201, 240] on link "Remove" at bounding box center [180, 239] width 56 height 21
click at [194, 241] on link "Remove" at bounding box center [180, 239] width 56 height 21
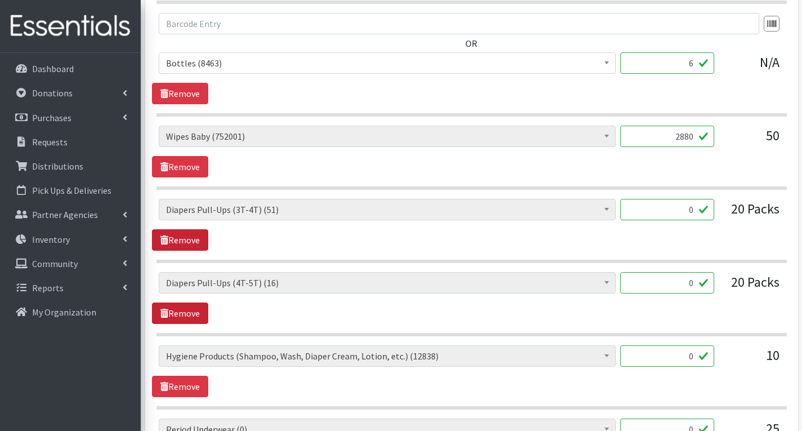
click at [195, 241] on link "Remove" at bounding box center [180, 239] width 56 height 21
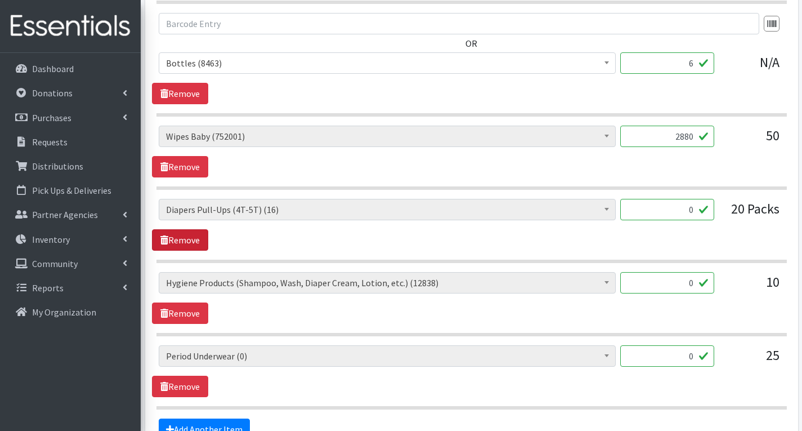
click at [195, 241] on link "Remove" at bounding box center [180, 239] width 56 height 21
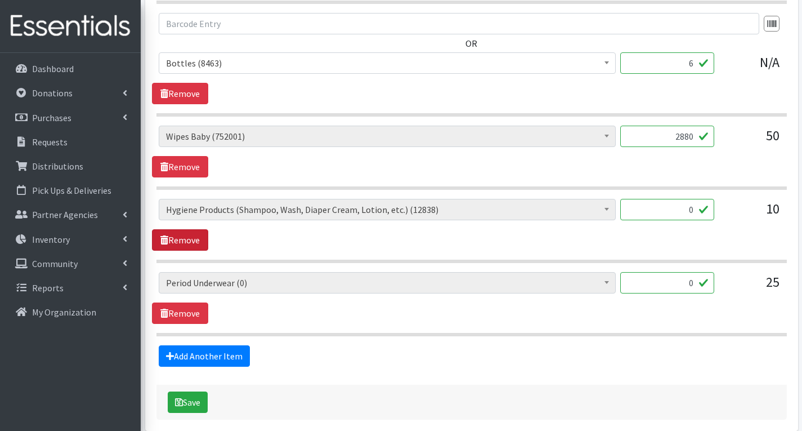
click at [195, 241] on link "Remove" at bounding box center [180, 239] width 56 height 21
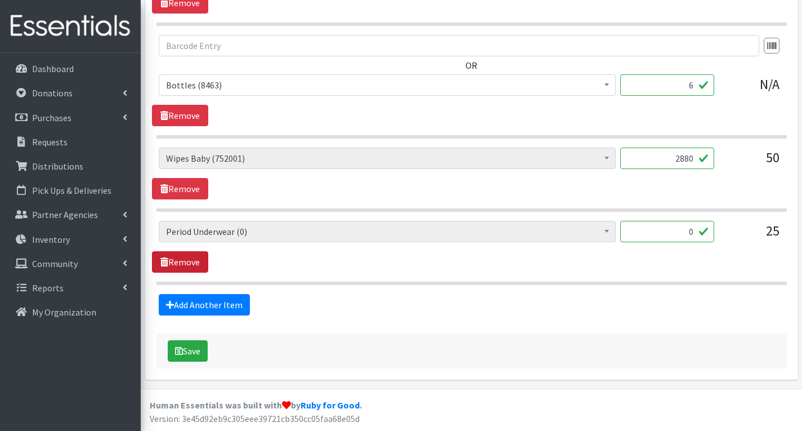
click at [195, 262] on link "Remove" at bounding box center [180, 261] width 56 height 21
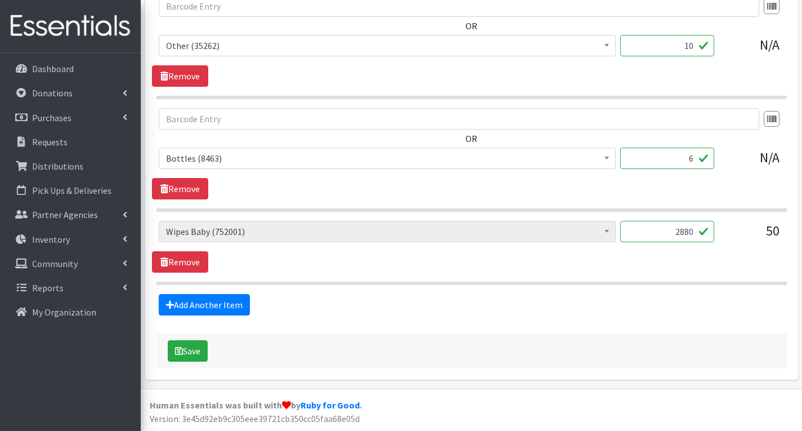
scroll to position [1706, 0]
click at [695, 231] on input "2880" at bounding box center [667, 231] width 94 height 21
type input "2"
type input "3840"
click at [189, 350] on button "Save" at bounding box center [188, 350] width 40 height 21
